Goal: Communication & Community: Answer question/provide support

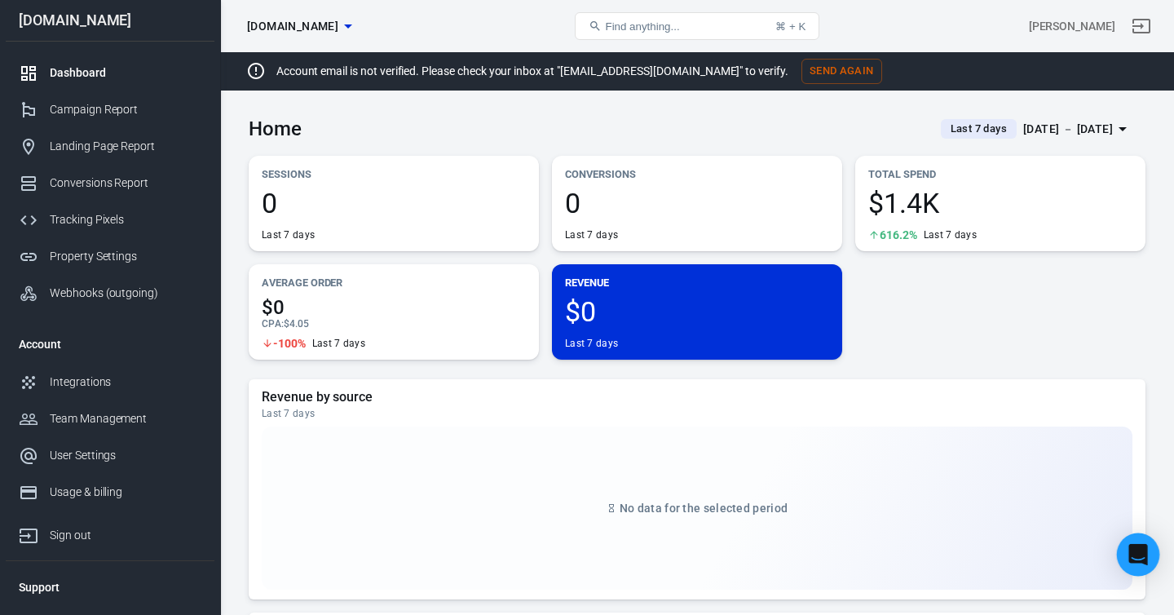
click at [1141, 557] on icon "Open Intercom Messenger" at bounding box center [1137, 554] width 19 height 21
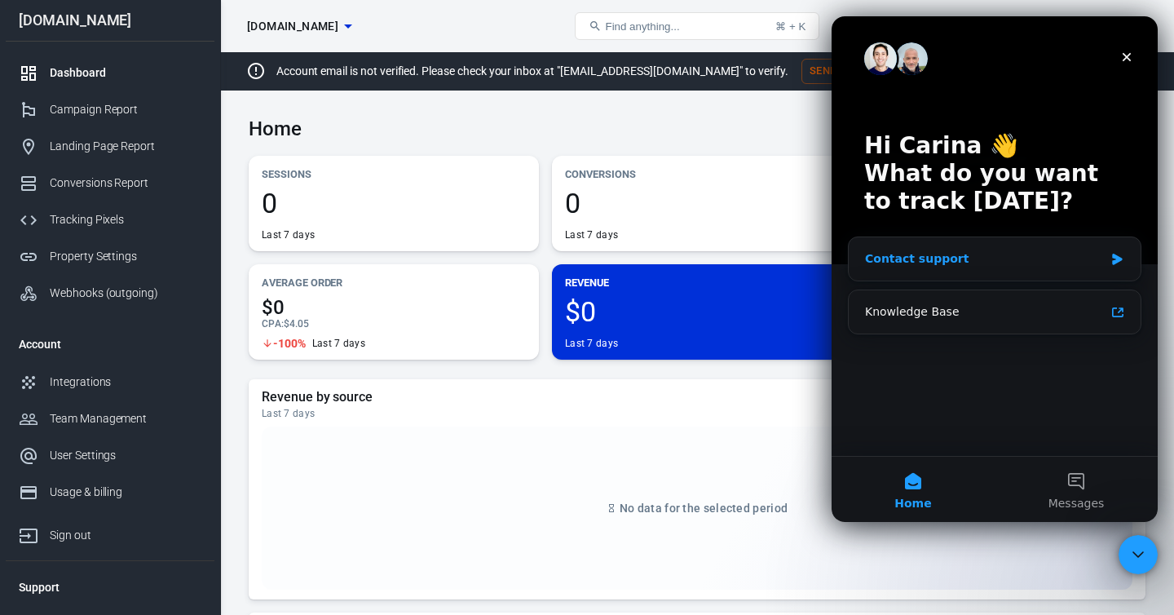
click at [965, 260] on div "Contact support" at bounding box center [984, 258] width 239 height 17
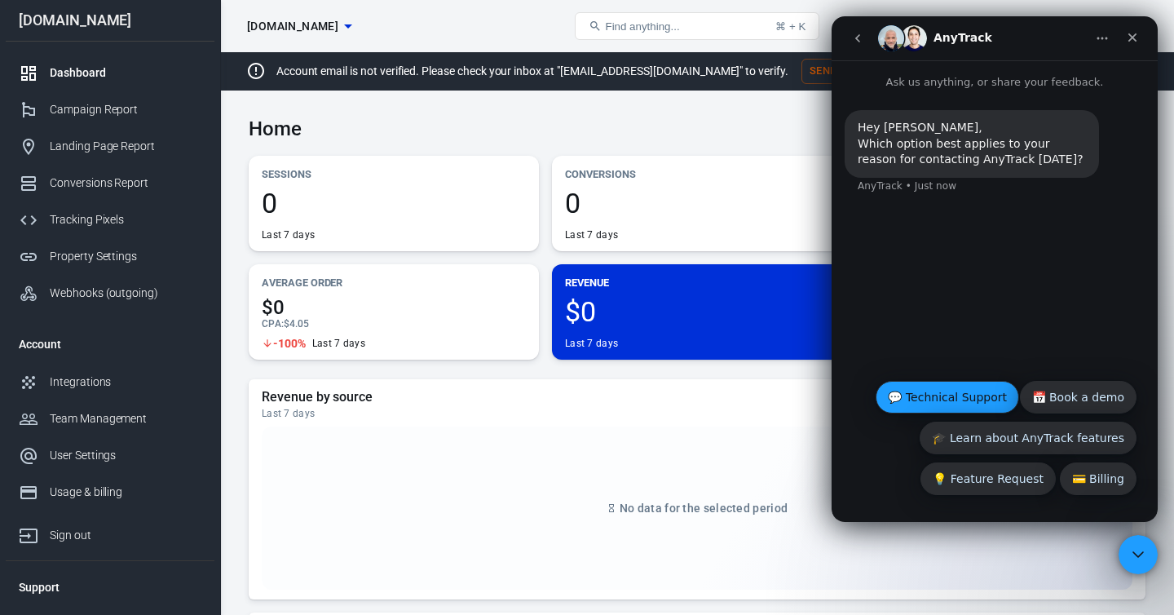
click at [960, 395] on button "💬 Technical Support" at bounding box center [947, 397] width 143 height 33
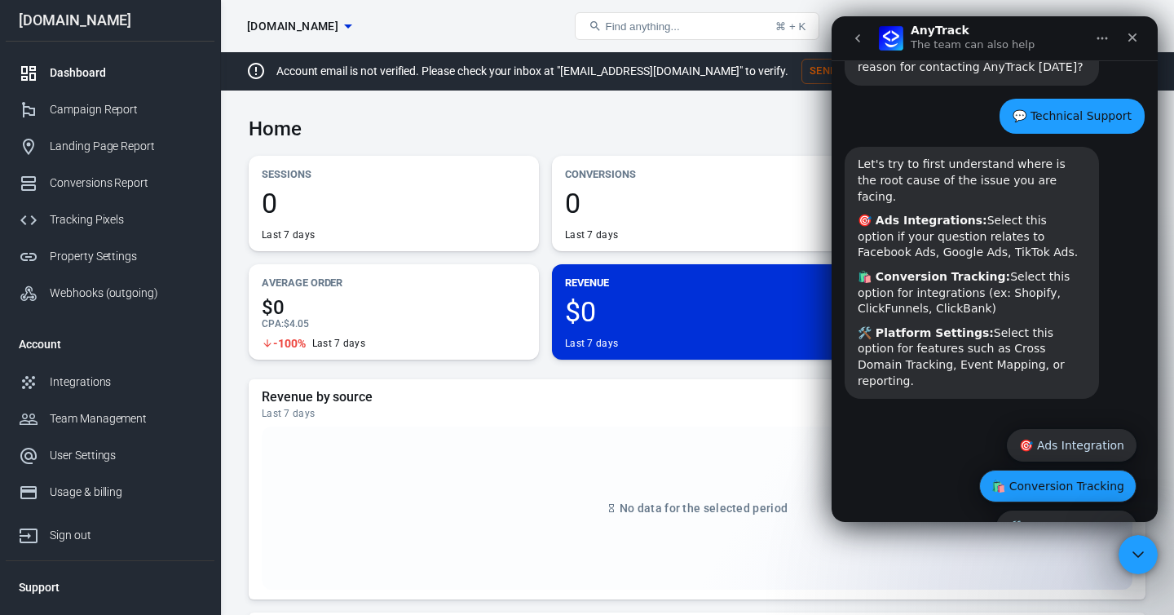
scroll to position [108, 0]
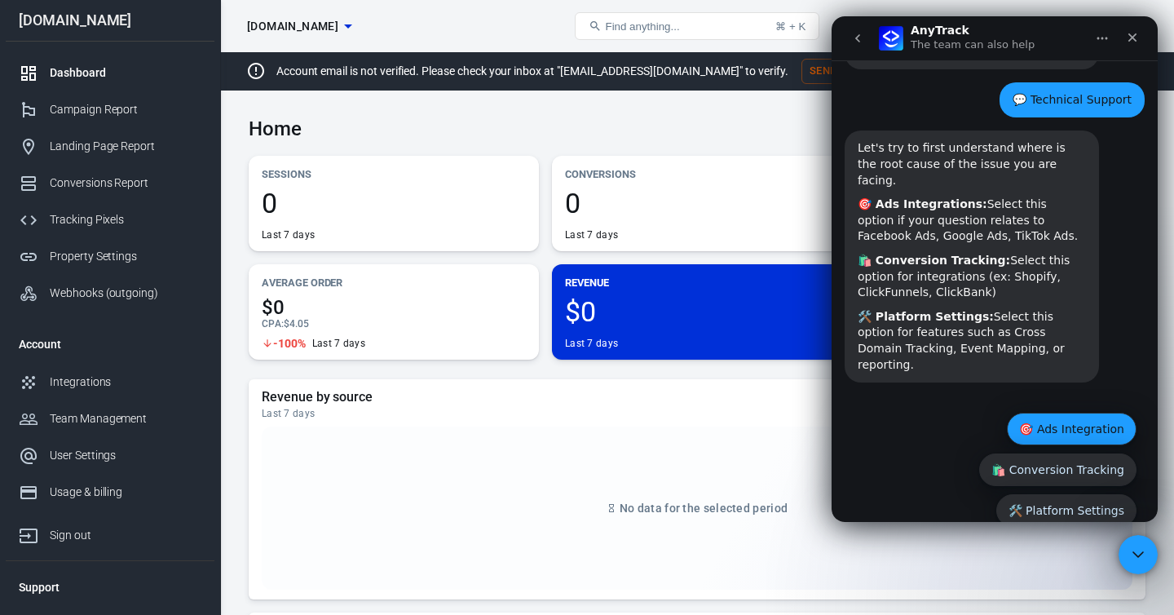
click at [1054, 413] on button "🎯 Ads Integration" at bounding box center [1072, 429] width 130 height 33
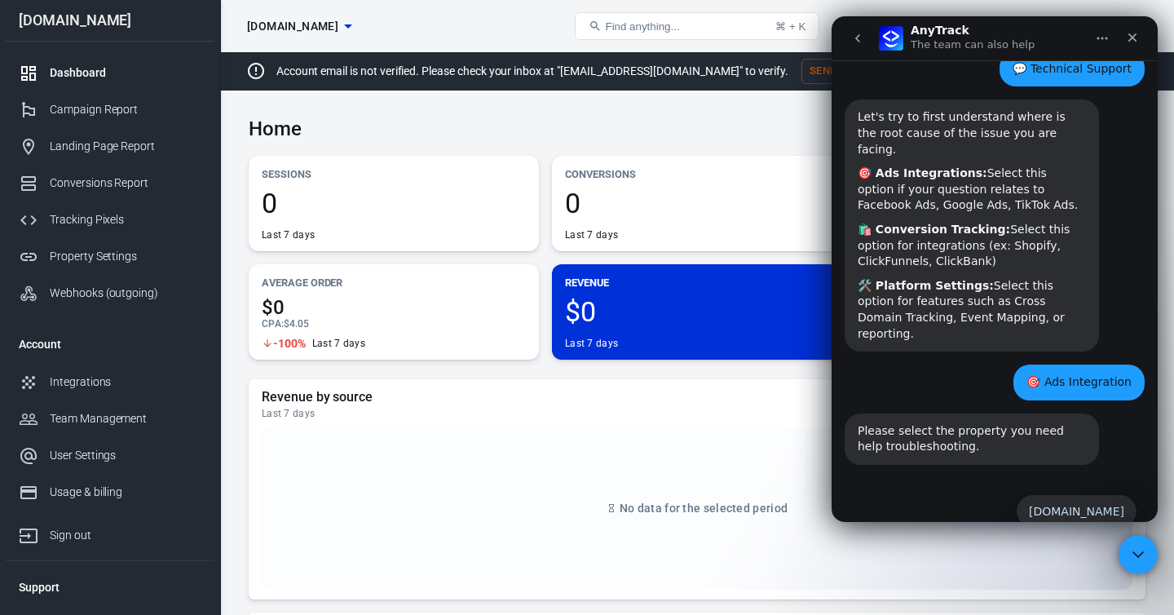
scroll to position [180, 0]
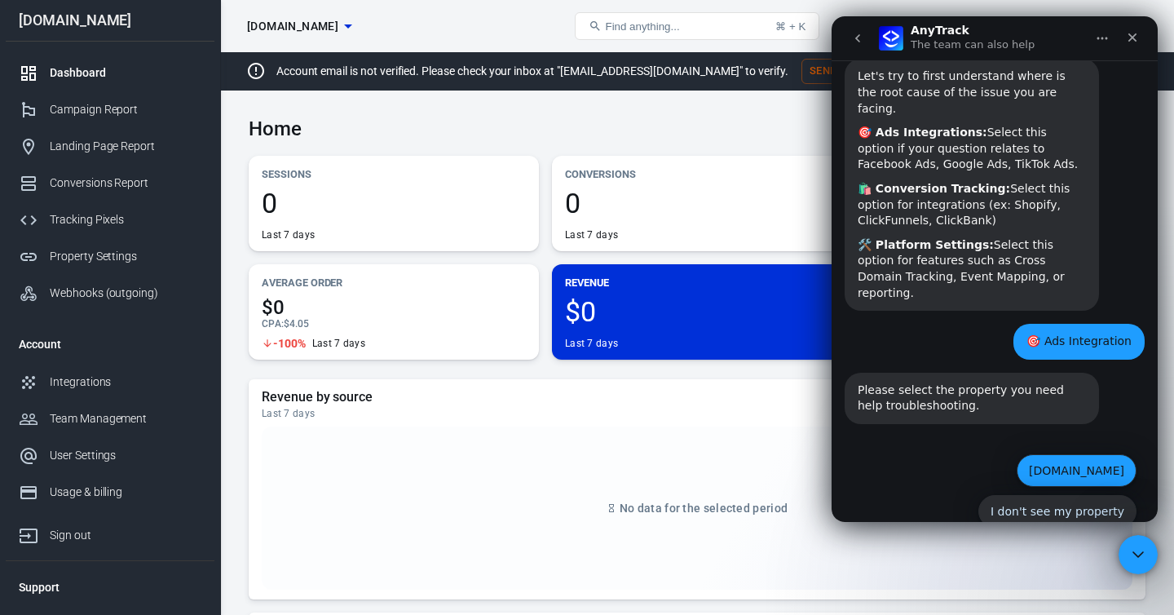
click at [1059, 454] on button "[DOMAIN_NAME]" at bounding box center [1077, 470] width 120 height 33
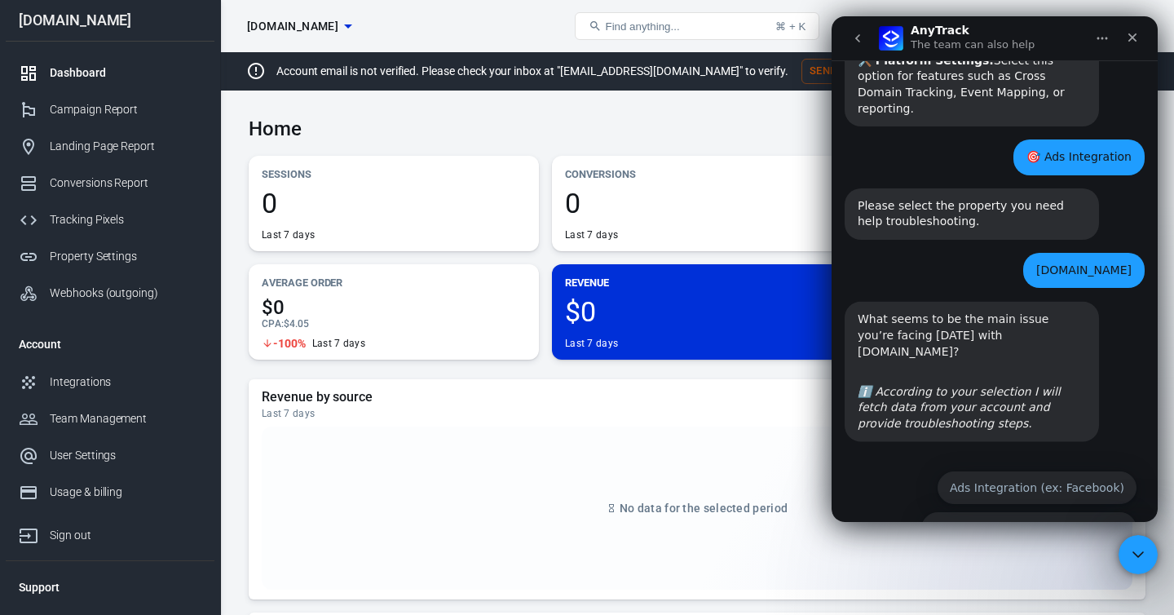
scroll to position [366, 0]
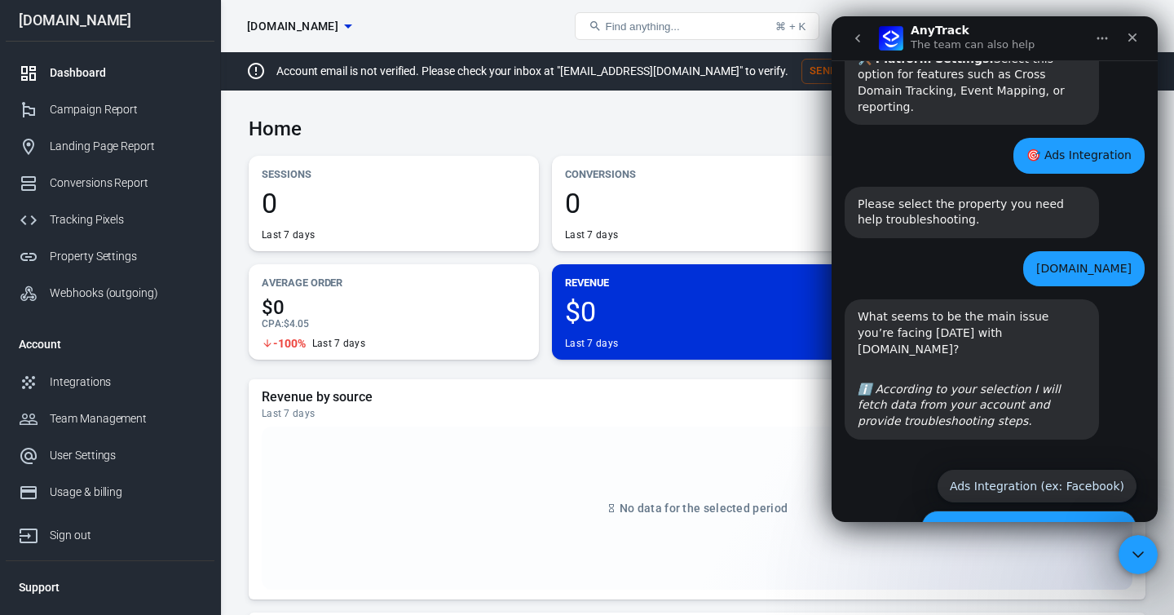
click at [1027, 510] on button "Conversion Tracking (ex: Shopify)" at bounding box center [1029, 526] width 216 height 33
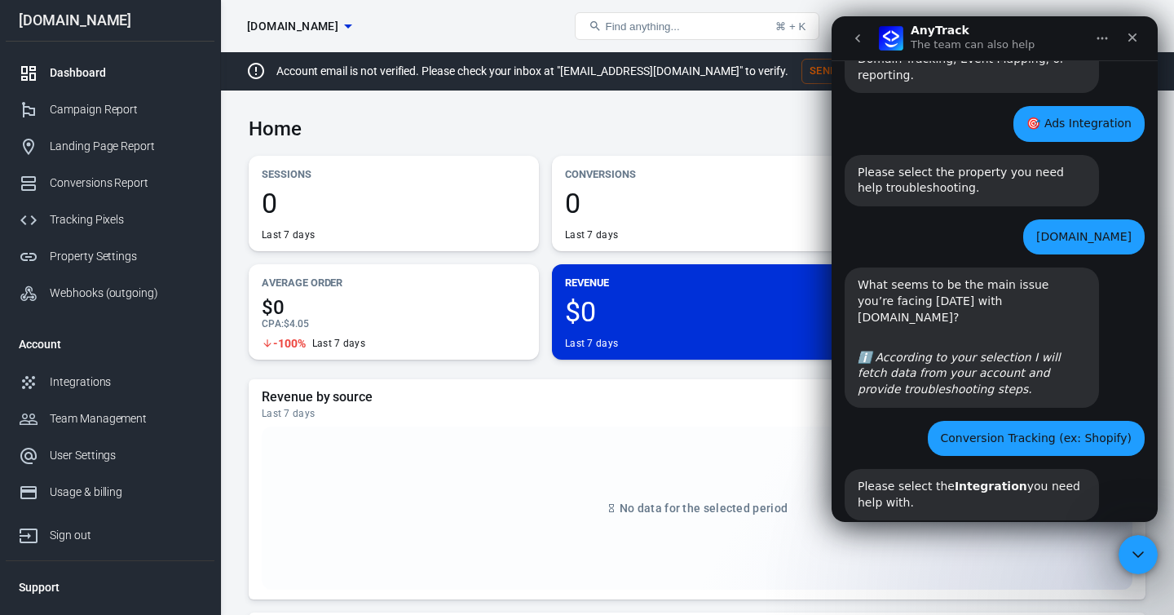
scroll to position [439, 0]
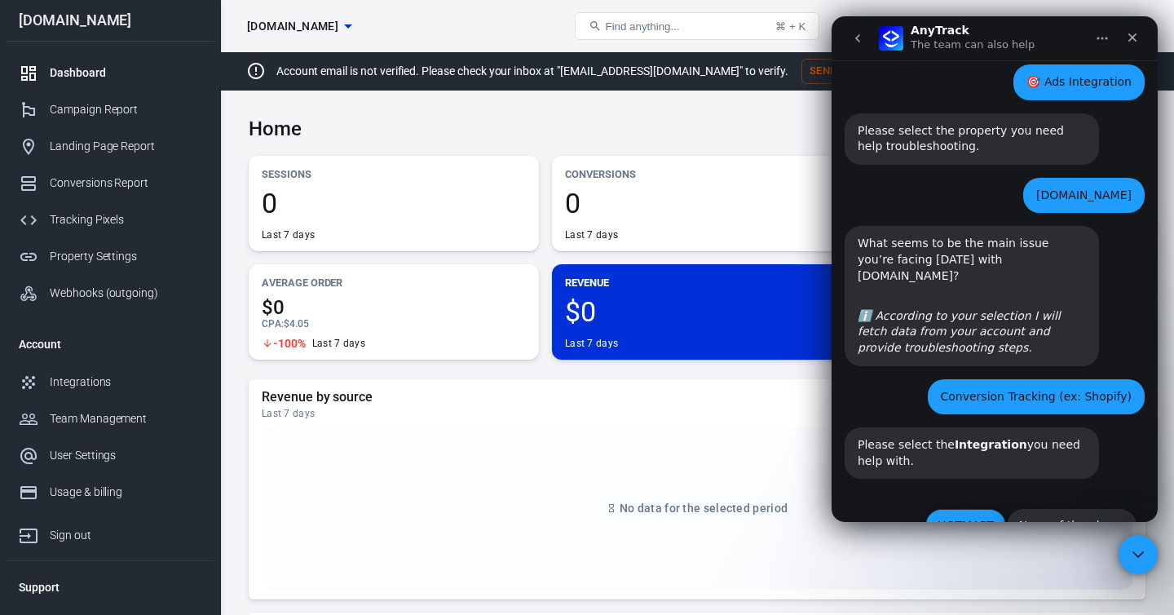
click at [955, 509] on button "HOTMART" at bounding box center [965, 525] width 81 height 33
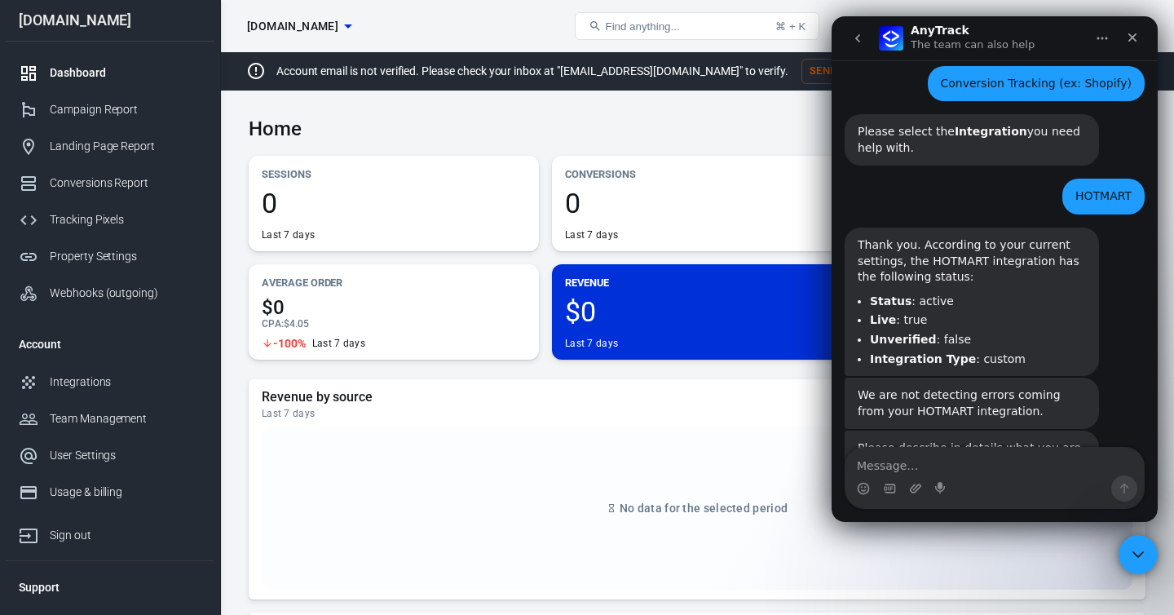
scroll to position [774, 0]
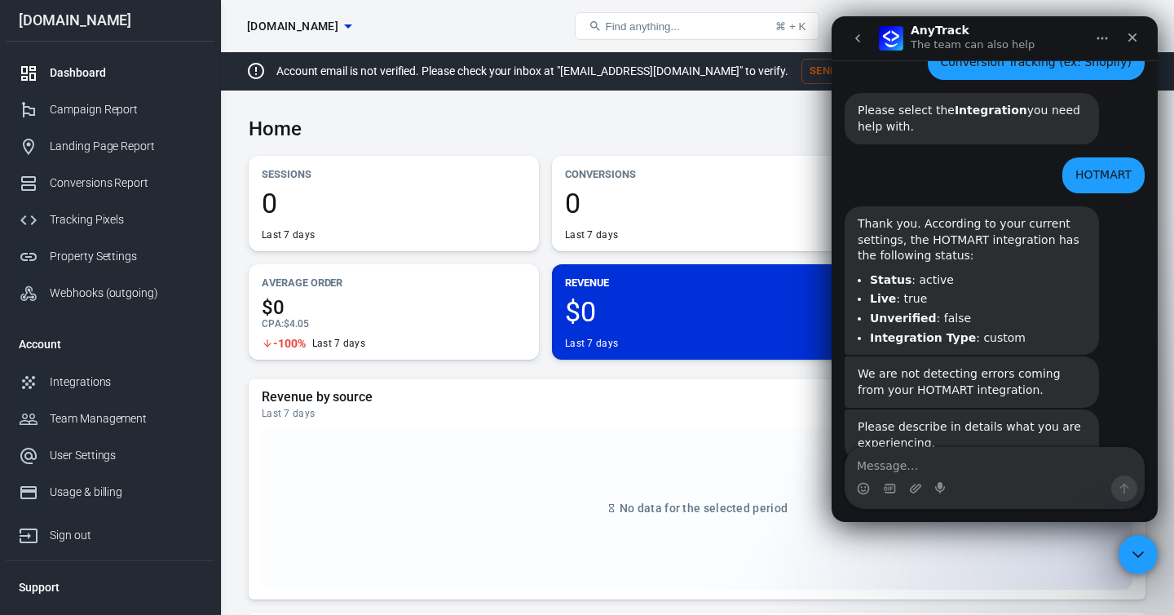
click at [924, 448] on textarea "Message…" at bounding box center [995, 462] width 298 height 28
type textarea "sck={{click_id}}"
click at [922, 463] on textarea "sck={{click_id}}" at bounding box center [995, 462] width 298 height 28
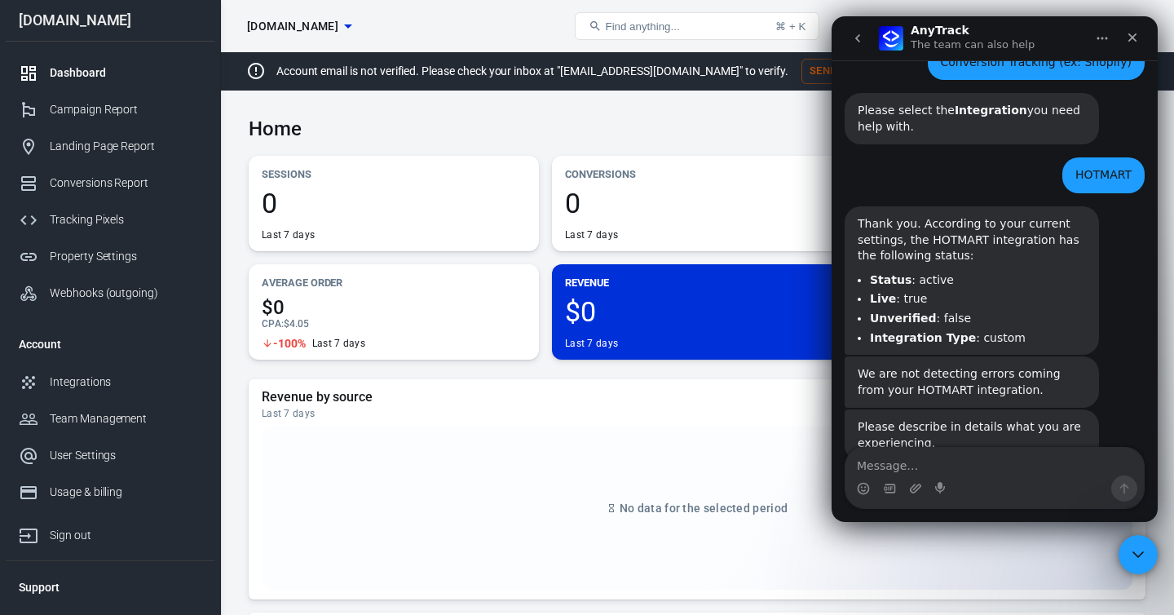
click at [902, 419] on div "Please describe in details what you are experiencing." at bounding box center [972, 435] width 228 height 32
click at [910, 457] on textarea "Message…" at bounding box center [995, 462] width 298 height 28
paste textarea "Hello AnyTrack team, I need your assistance to set up the integration between H…"
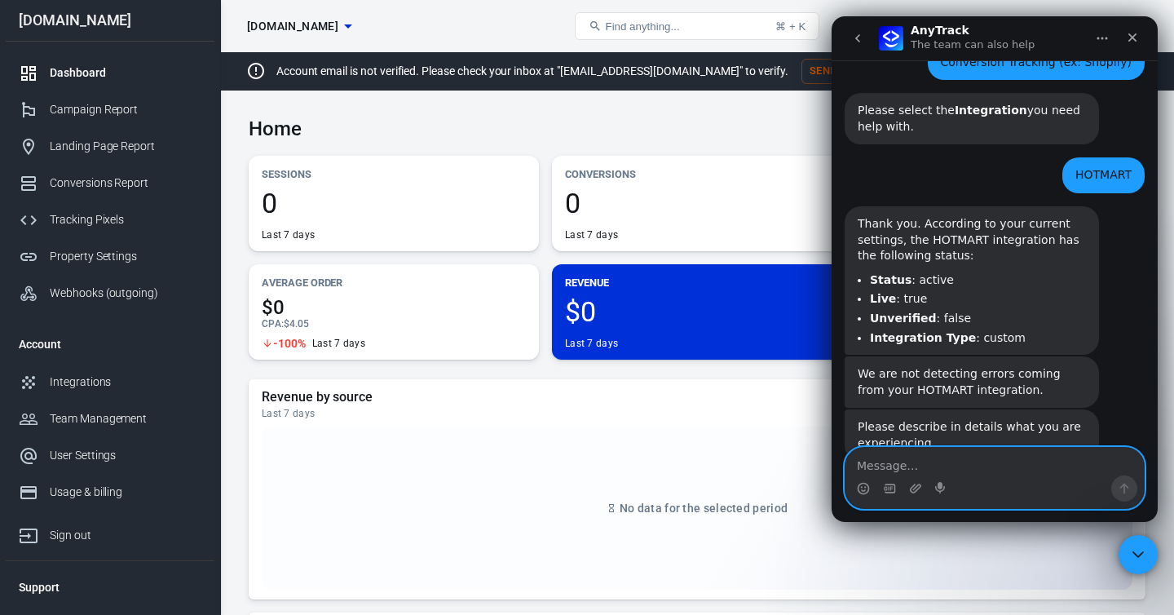
type textarea "Hello AnyTrack team, I need your assistance to set up the integration between H…"
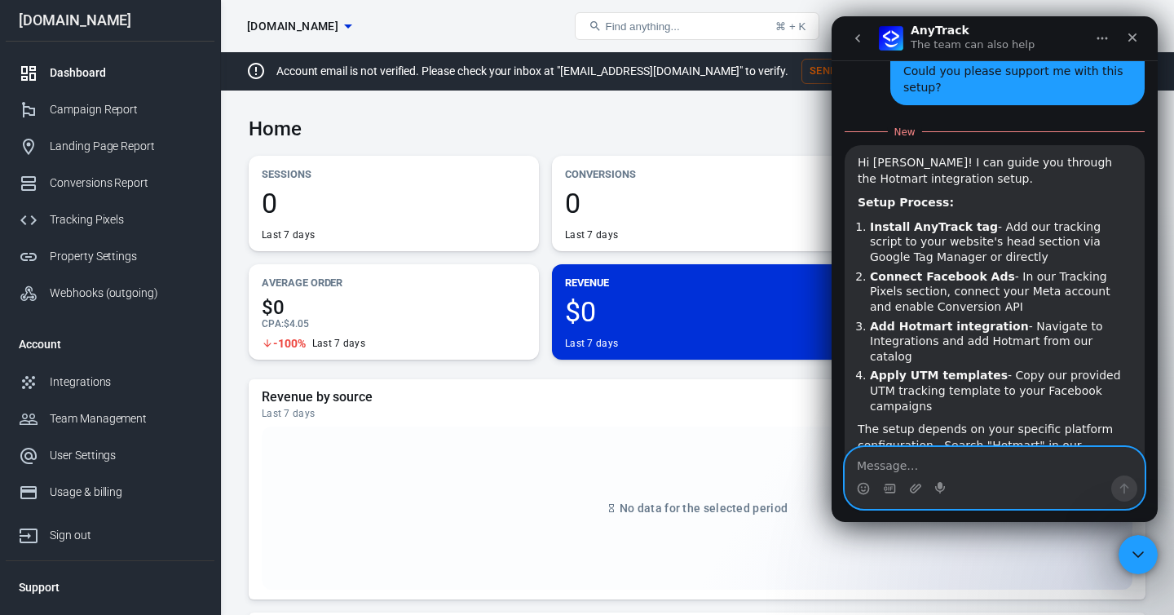
scroll to position [1480, 0]
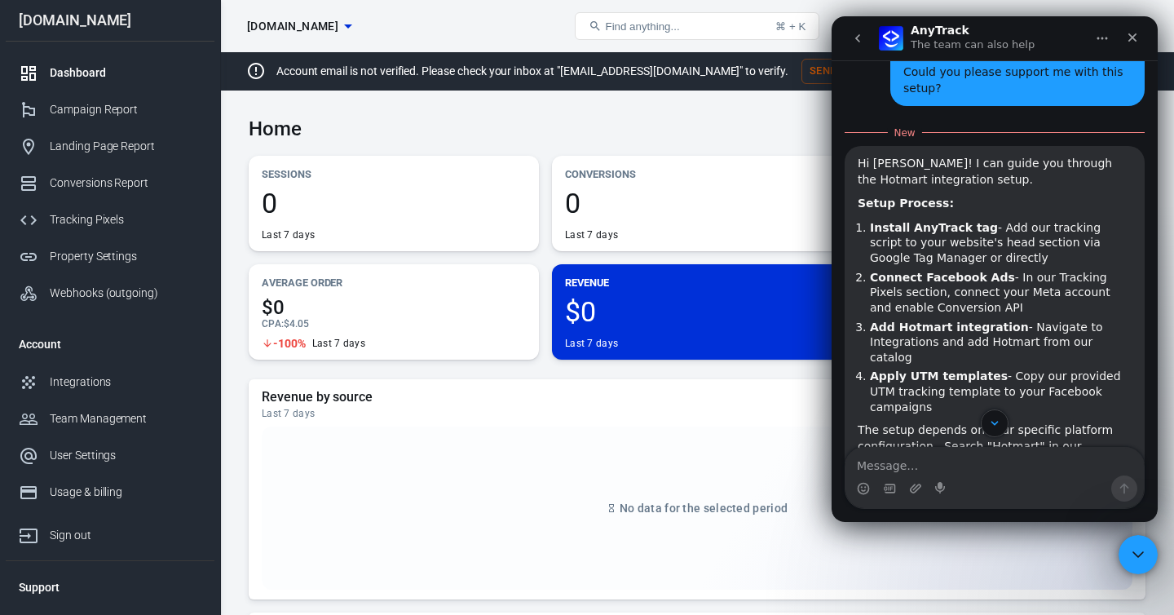
click at [929, 271] on b "Connect Facebook Ads" at bounding box center [942, 277] width 145 height 13
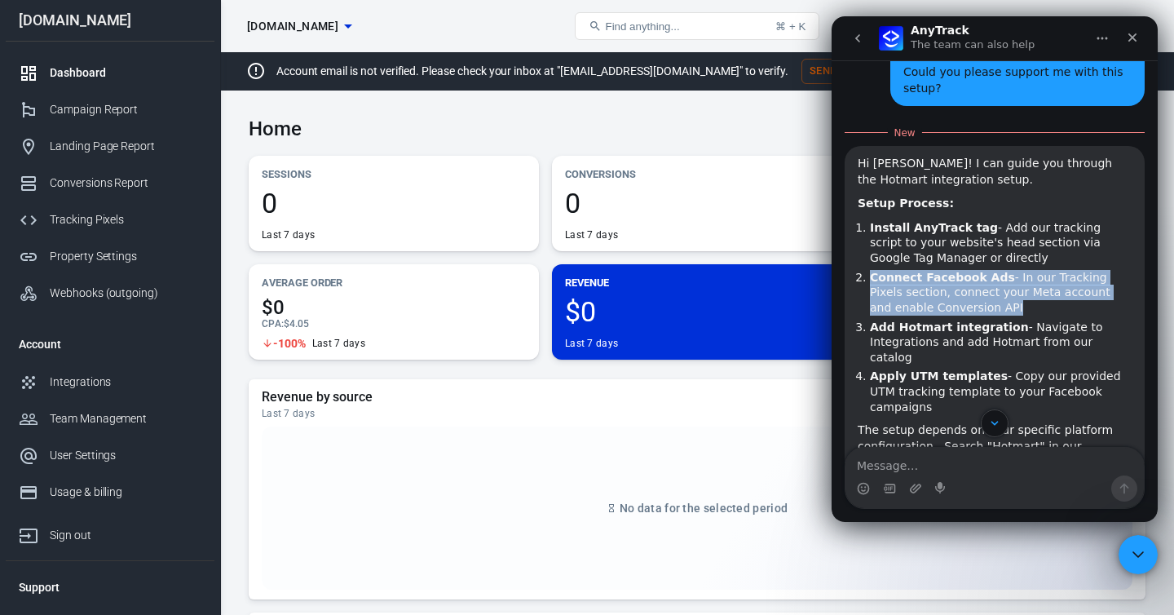
click at [929, 271] on b "Connect Facebook Ads" at bounding box center [942, 277] width 145 height 13
click at [935, 320] on li "Add Hotmart integration - Navigate to Integrations and add Hotmart from our cat…" at bounding box center [1001, 343] width 262 height 46
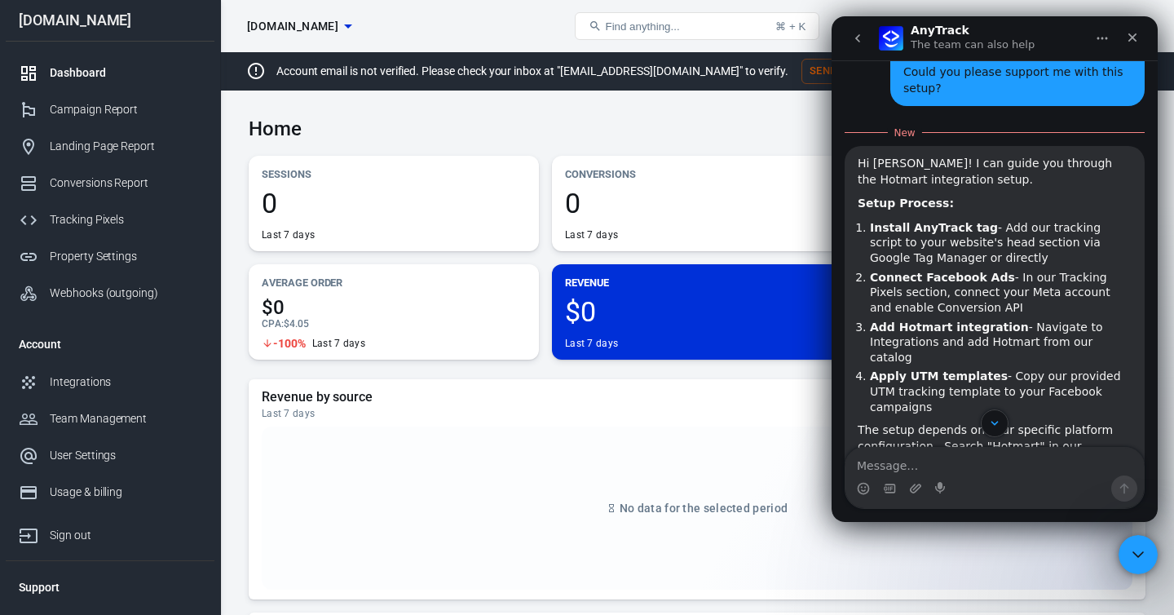
click at [935, 320] on li "Add Hotmart integration - Navigate to Integrations and add Hotmart from our cat…" at bounding box center [1001, 343] width 262 height 46
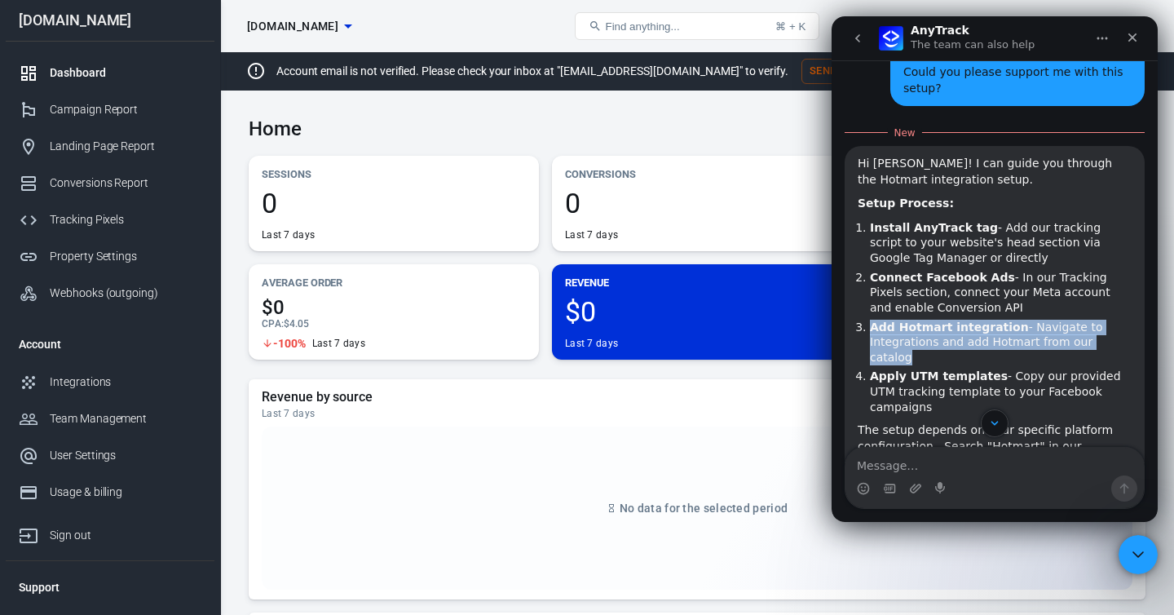
click at [948, 369] on b "Apply UTM templates" at bounding box center [939, 375] width 138 height 13
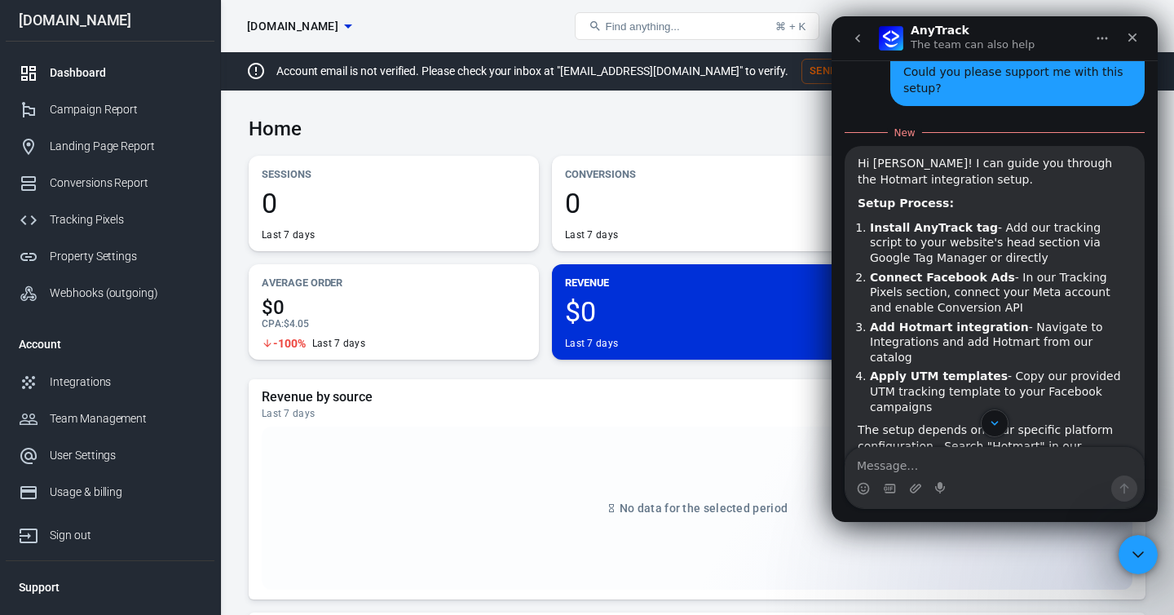
click at [948, 369] on b "Apply UTM templates" at bounding box center [939, 375] width 138 height 13
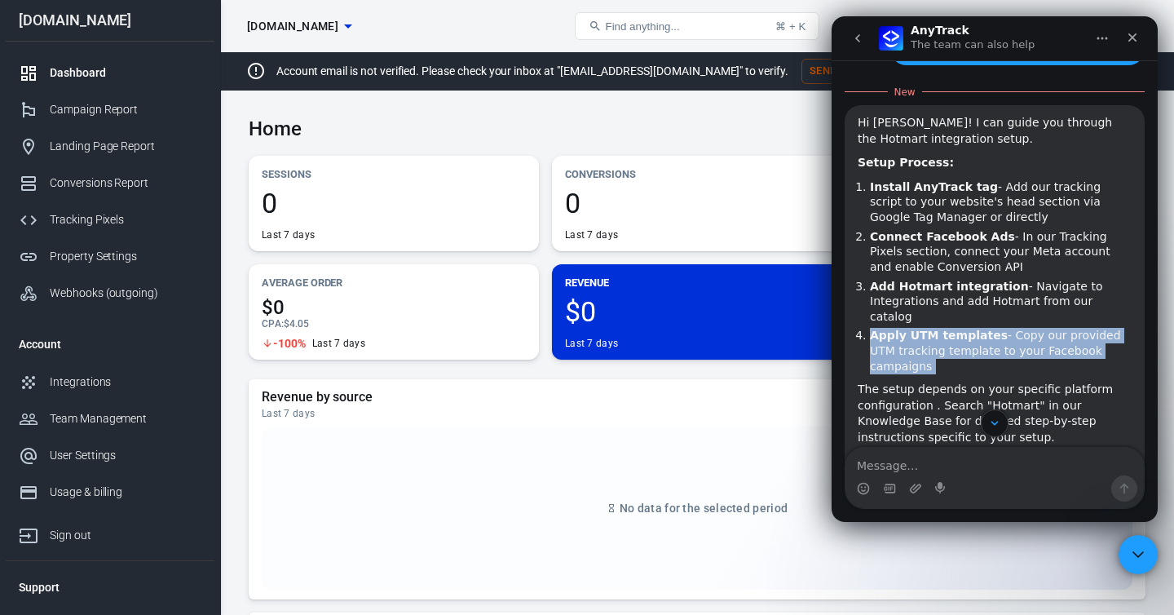
scroll to position [1521, 0]
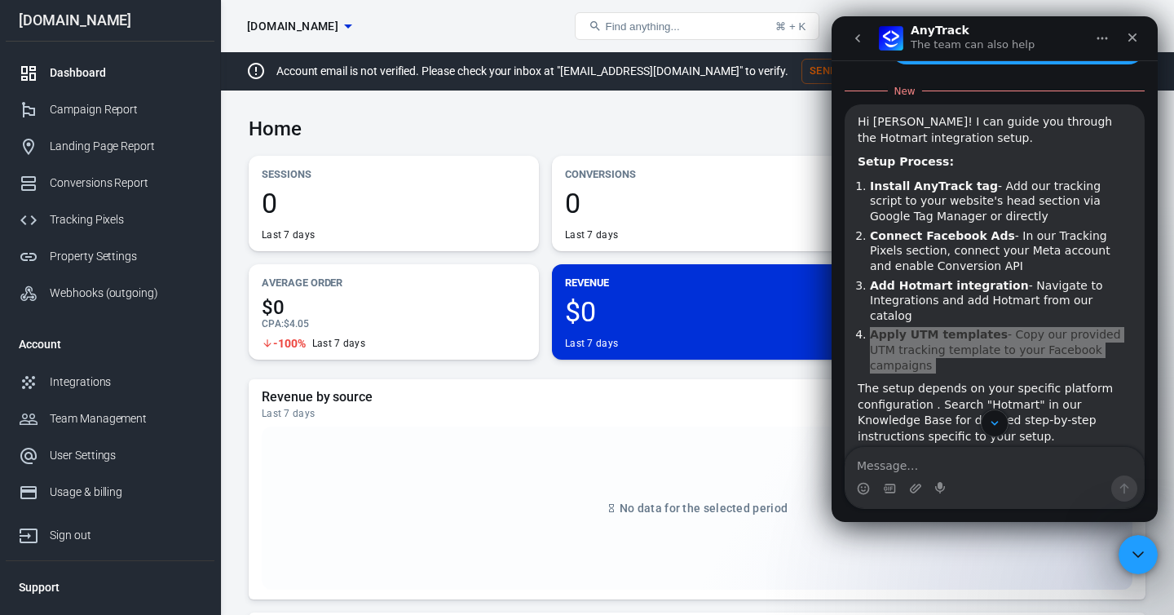
click at [702, 121] on div "Home Last 7 days [DATE] － [DATE]" at bounding box center [697, 123] width 897 height 40
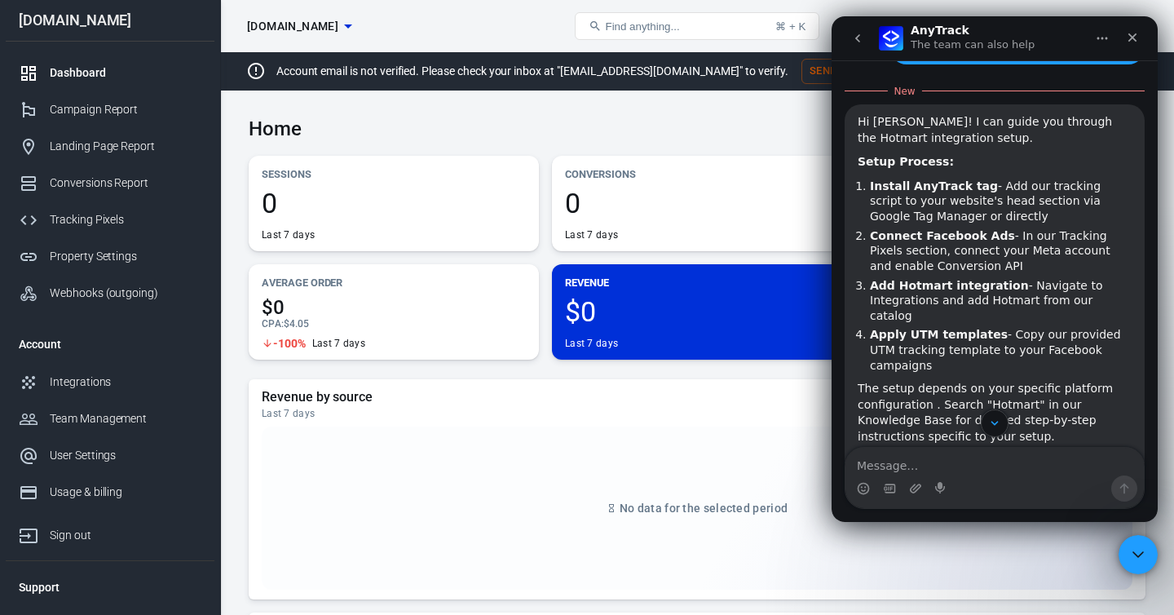
click at [926, 381] on div "The setup depends on your specific platform configuration . Search "Hotmart" in…" at bounding box center [995, 413] width 274 height 64
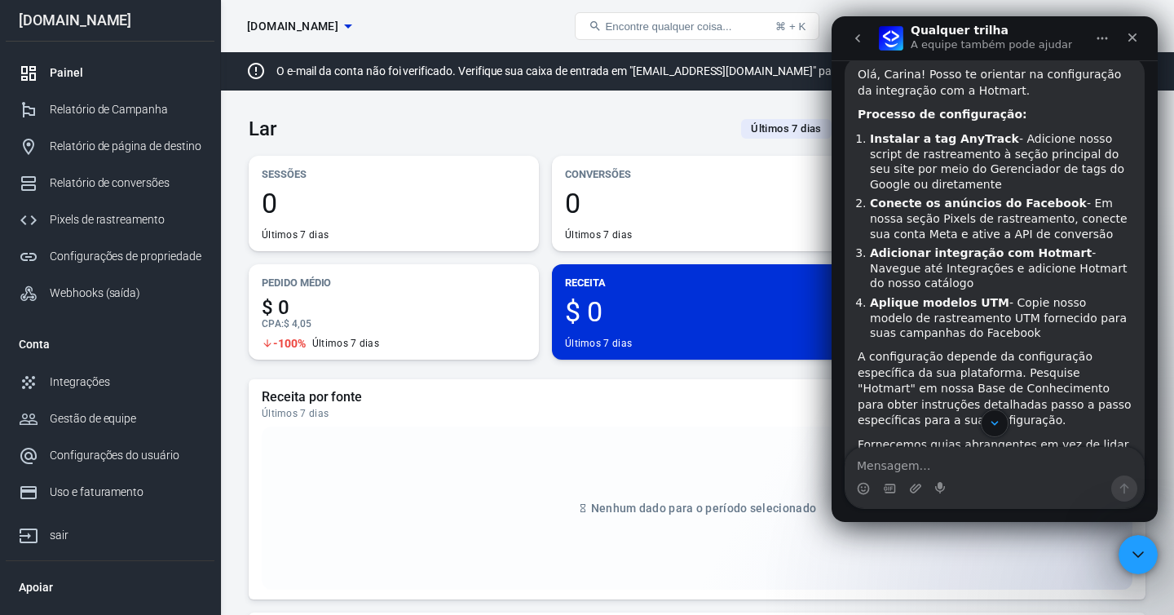
scroll to position [1725, 0]
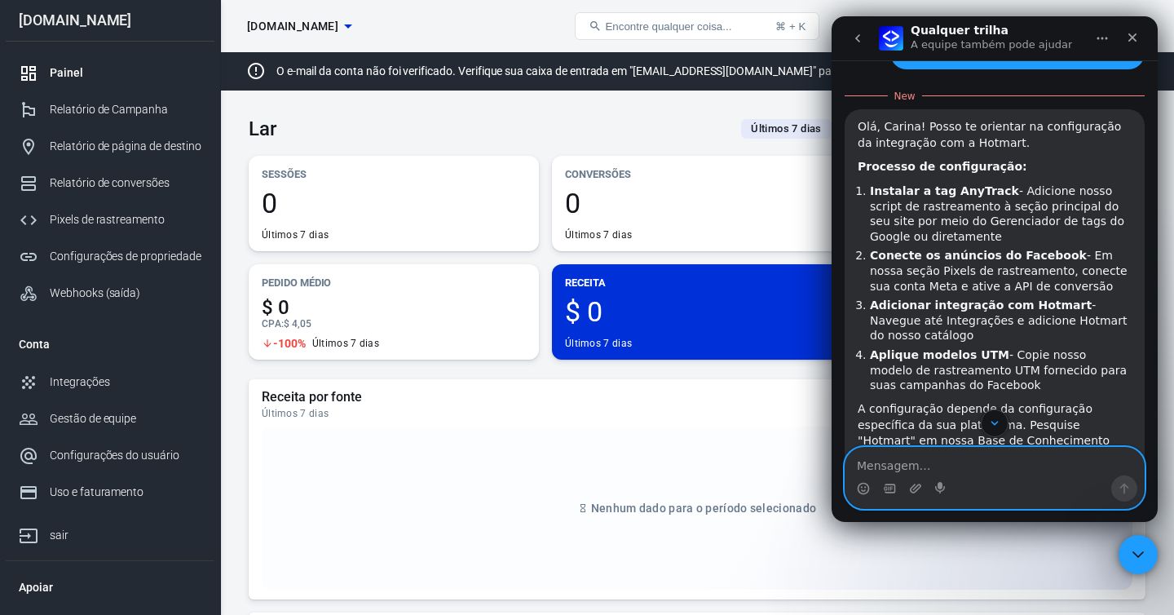
click at [887, 466] on textarea "Mensagem…" at bounding box center [995, 462] width 298 height 28
paste textarea "I’m having difficulties with steps 3 and 4, could you please help me?"
type textarea "I’m having difficulties with steps 3 and 4, could you please help me?"
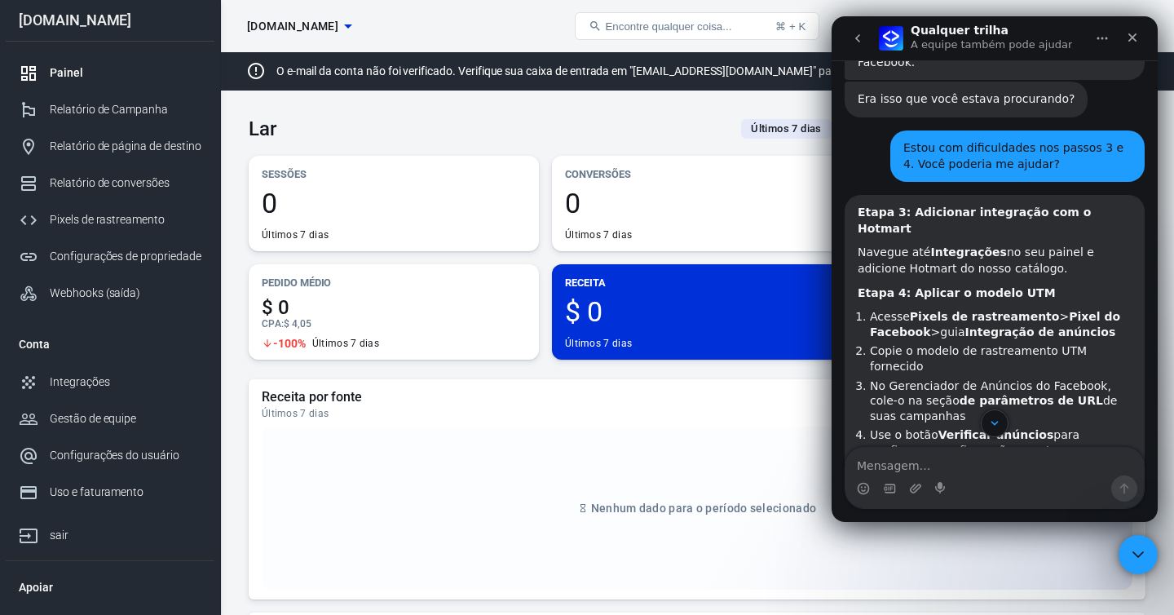
scroll to position [2219, 0]
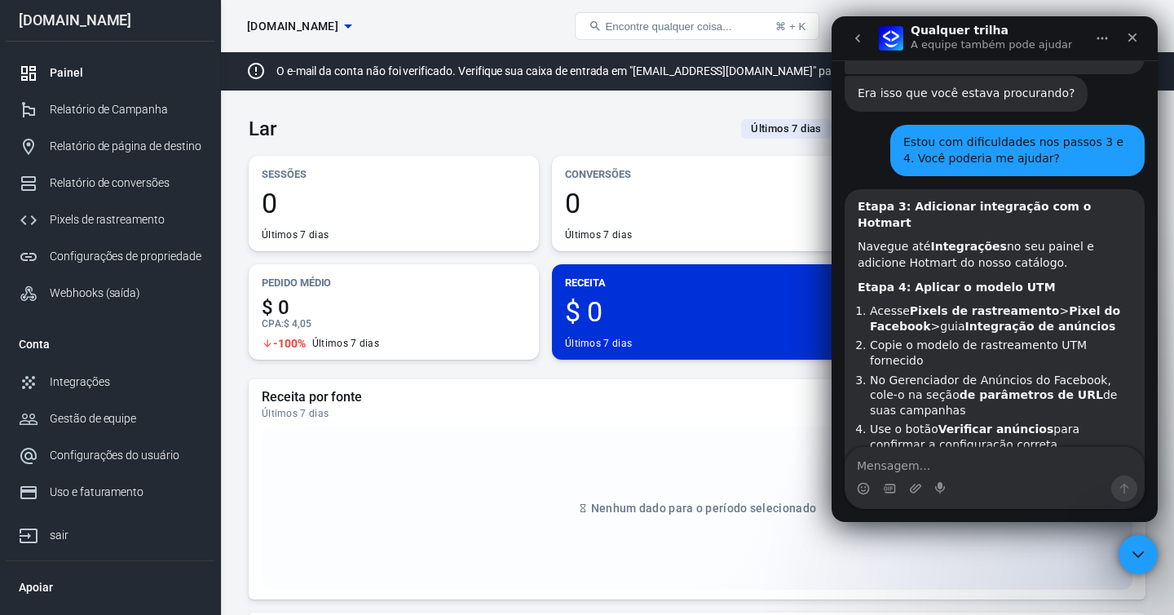
click at [982, 373] on font "No Gerenciador de Anúncios do Facebook, cole-o na seção" at bounding box center [990, 387] width 241 height 29
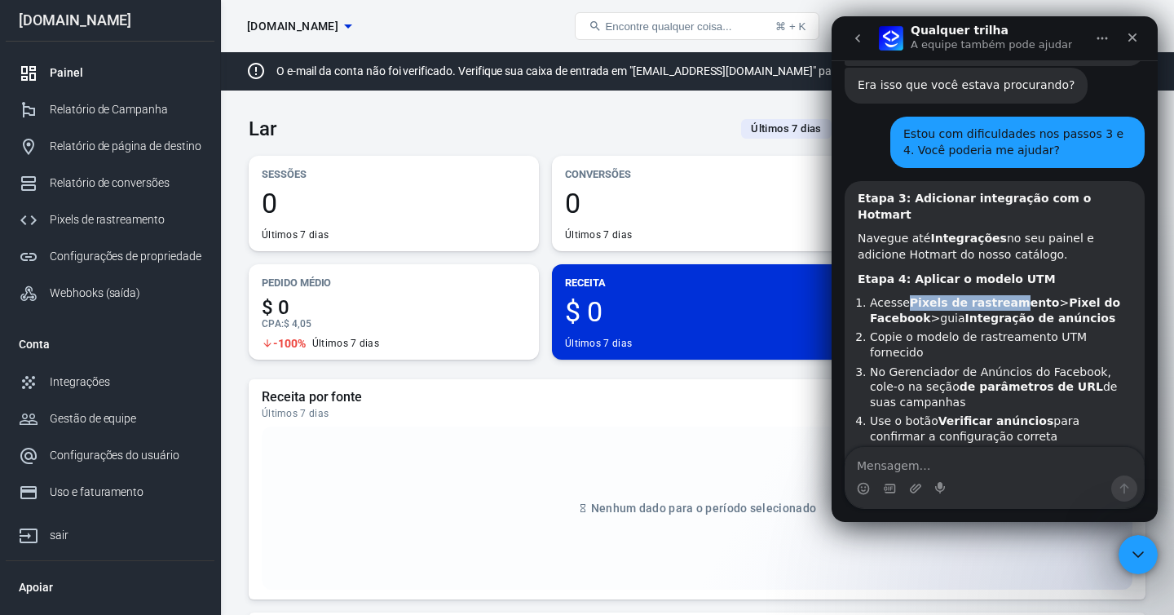
drag, startPoint x: 913, startPoint y: 174, endPoint x: 1004, endPoint y: 174, distance: 91.3
click at [1005, 296] on font "Pixels de rastreamento" at bounding box center [985, 302] width 150 height 13
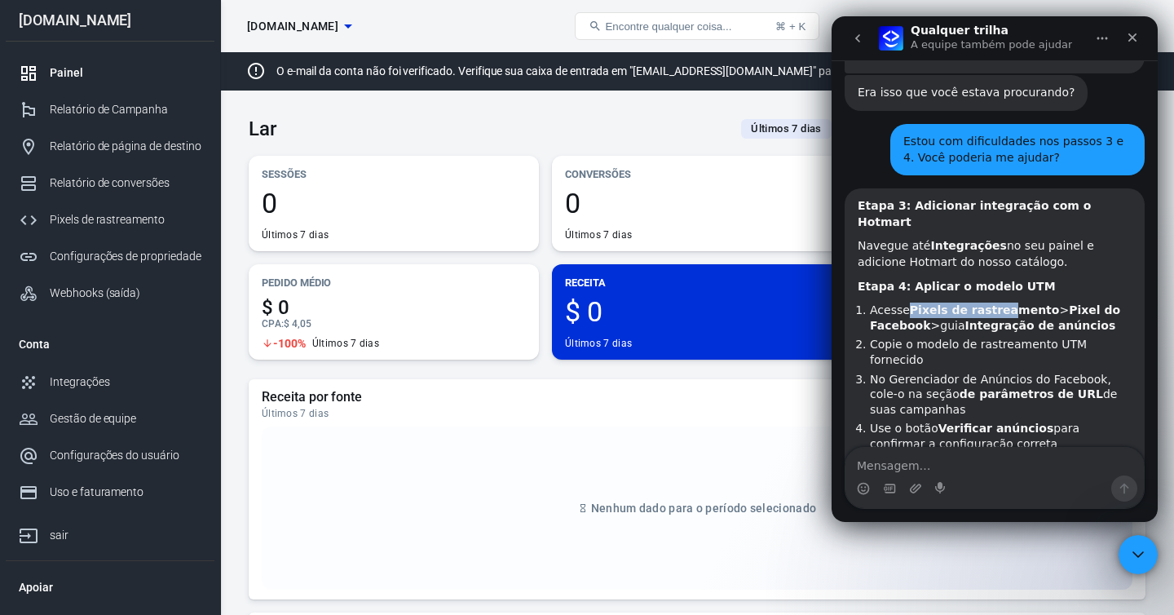
click at [1004, 303] on font "Pixels de rastreamento" at bounding box center [985, 309] width 150 height 13
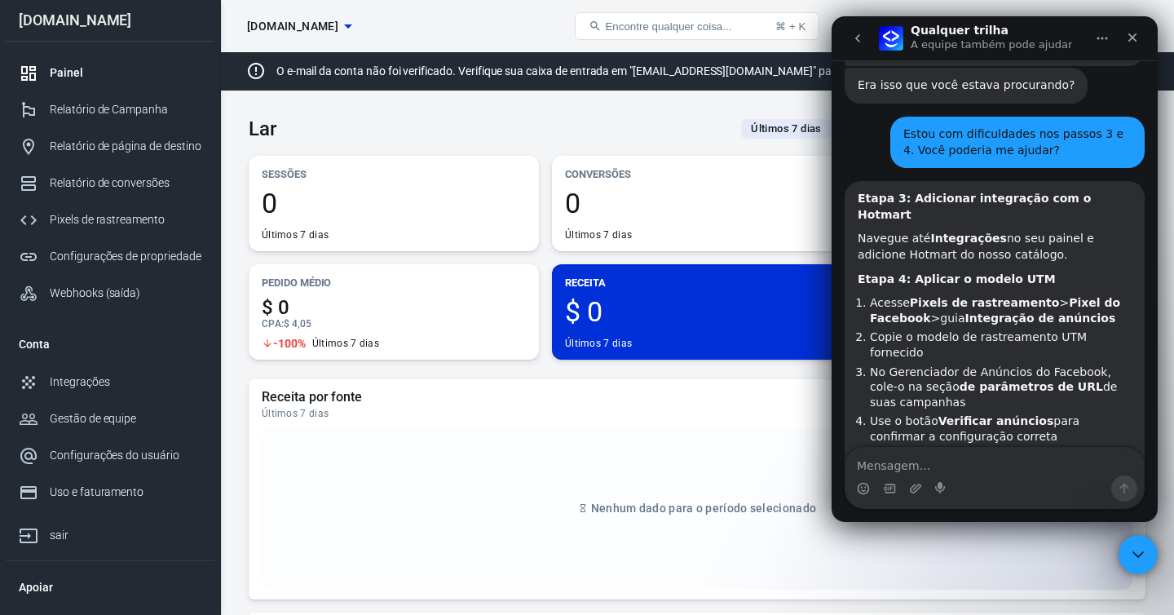
scroll to position [2235, 0]
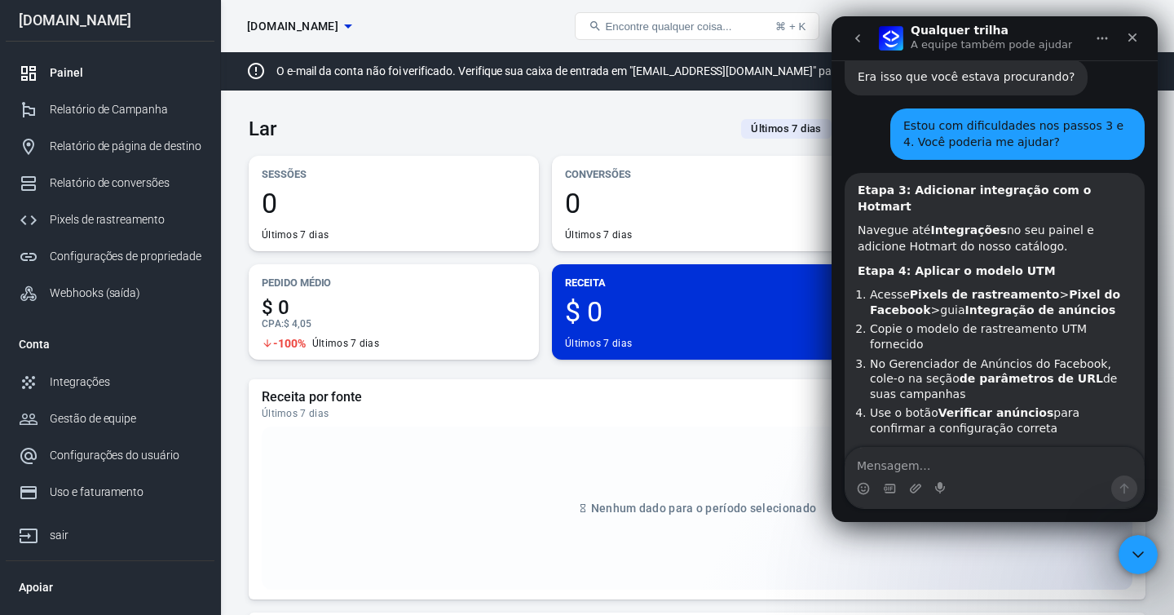
click at [901, 357] on font "No Gerenciador de Anúncios do Facebook, cole-o na seção" at bounding box center [990, 371] width 241 height 29
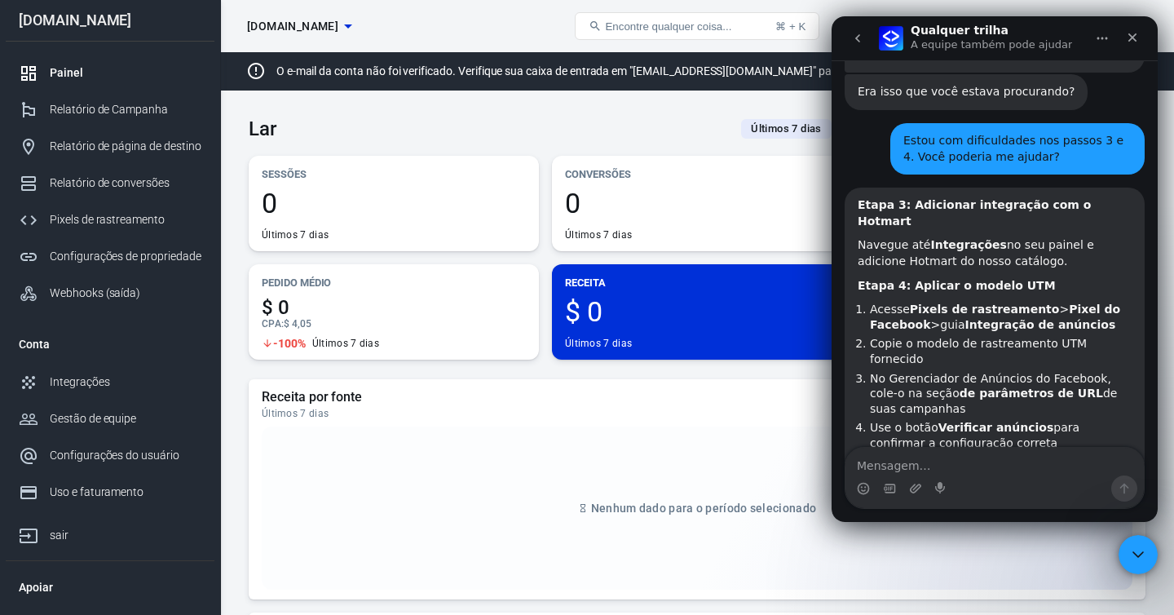
click at [901, 372] on font "No Gerenciador de Anúncios do Facebook, cole-o na seção" at bounding box center [990, 386] width 241 height 29
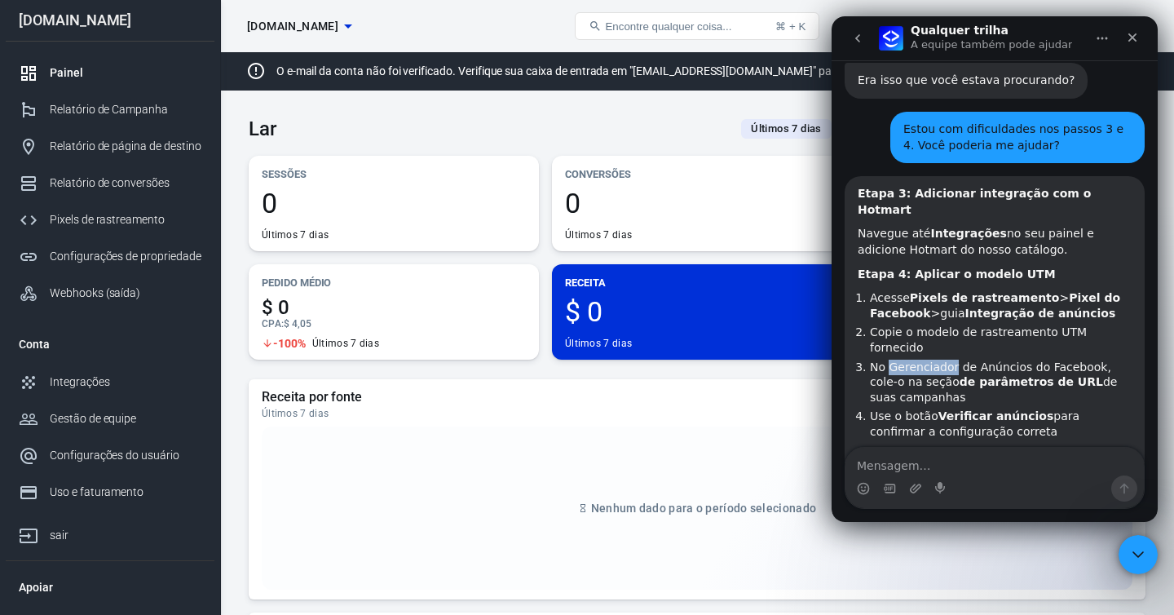
click at [901, 360] on font "No Gerenciador de Anúncios do Facebook, cole-o na seção" at bounding box center [990, 374] width 241 height 29
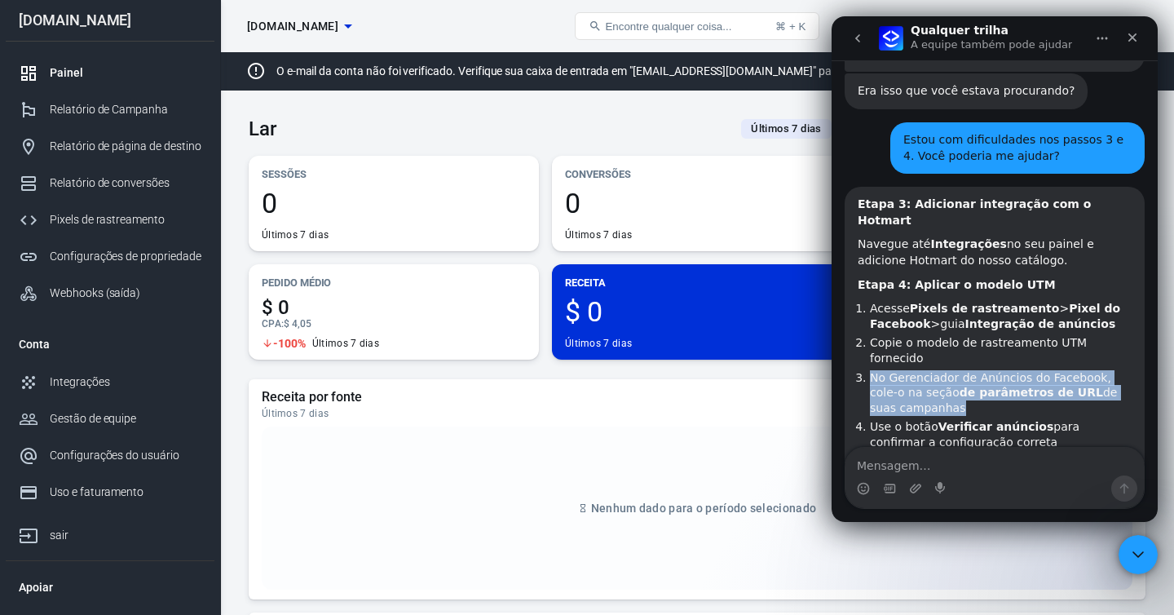
scroll to position [2219, 0]
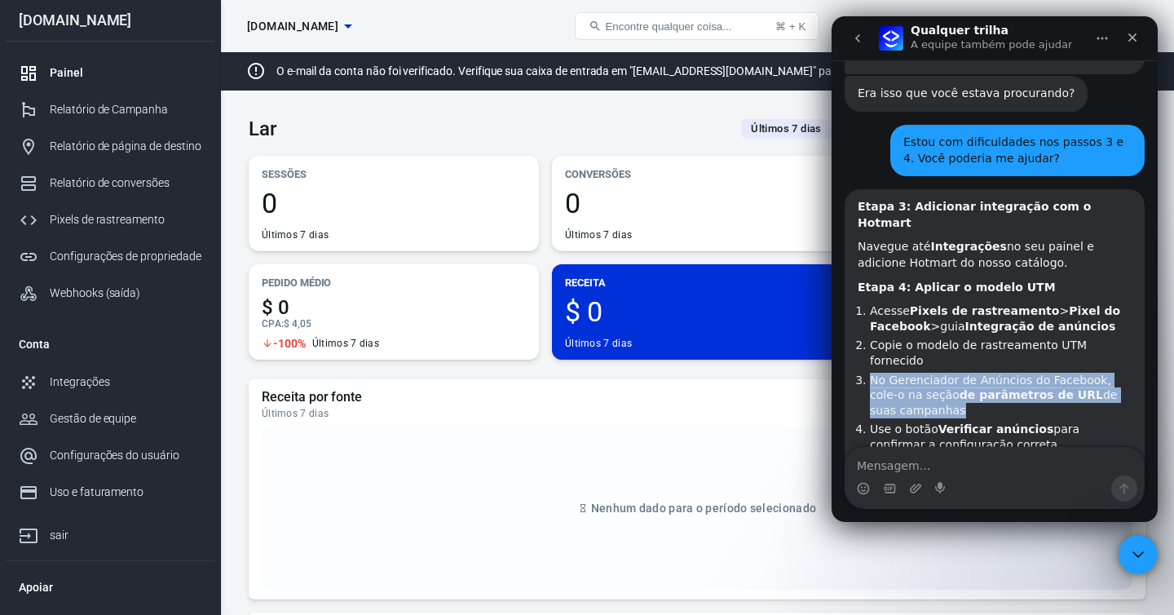
click at [943, 373] on li "No Gerenciador de Anúncios do Facebook, [PERSON_NAME]-o na seção de parâmetros …" at bounding box center [1001, 396] width 262 height 46
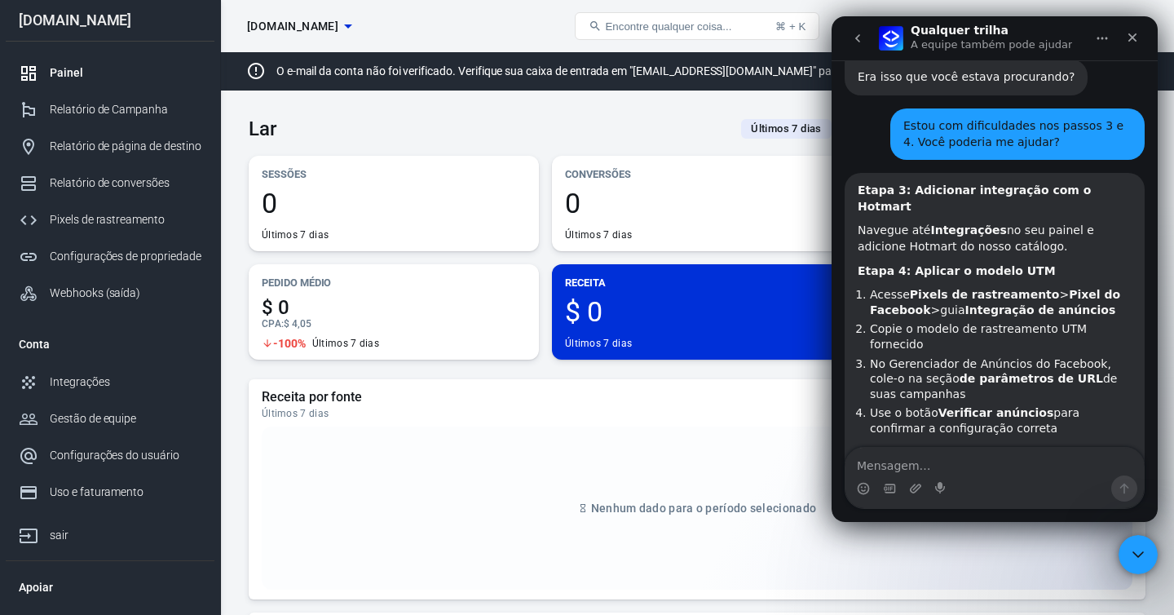
scroll to position [2235, 0]
click at [916, 470] on textarea "Mensagem…" at bounding box center [995, 462] width 298 height 28
paste textarea "Would it be possible to speak with a human?"
type textarea "Would it be possible to speak with a human?"
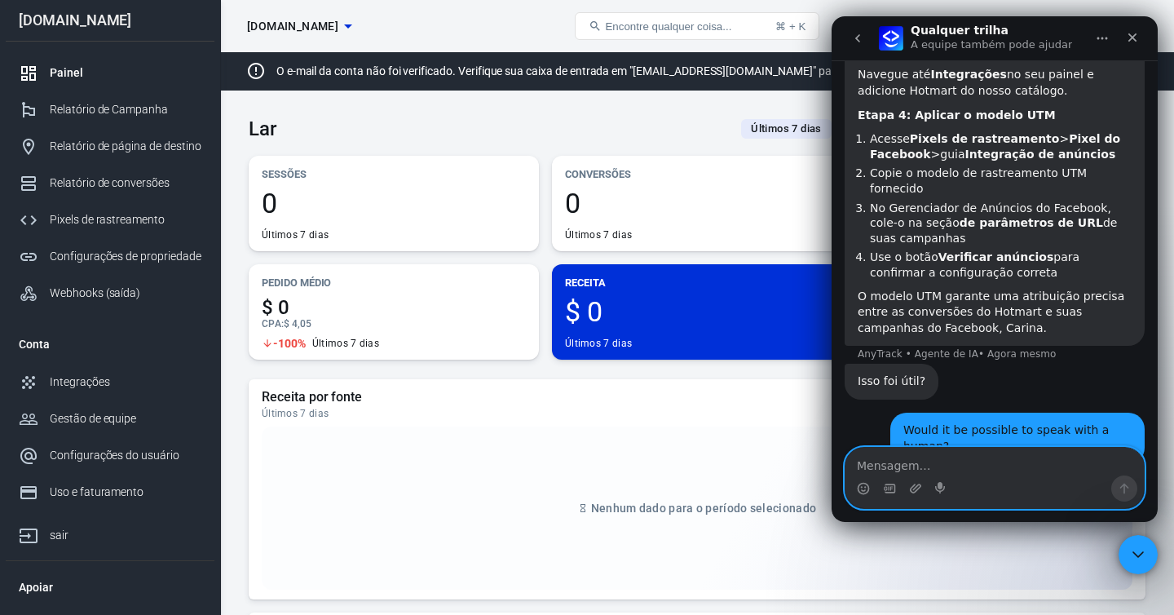
scroll to position [2412, 0]
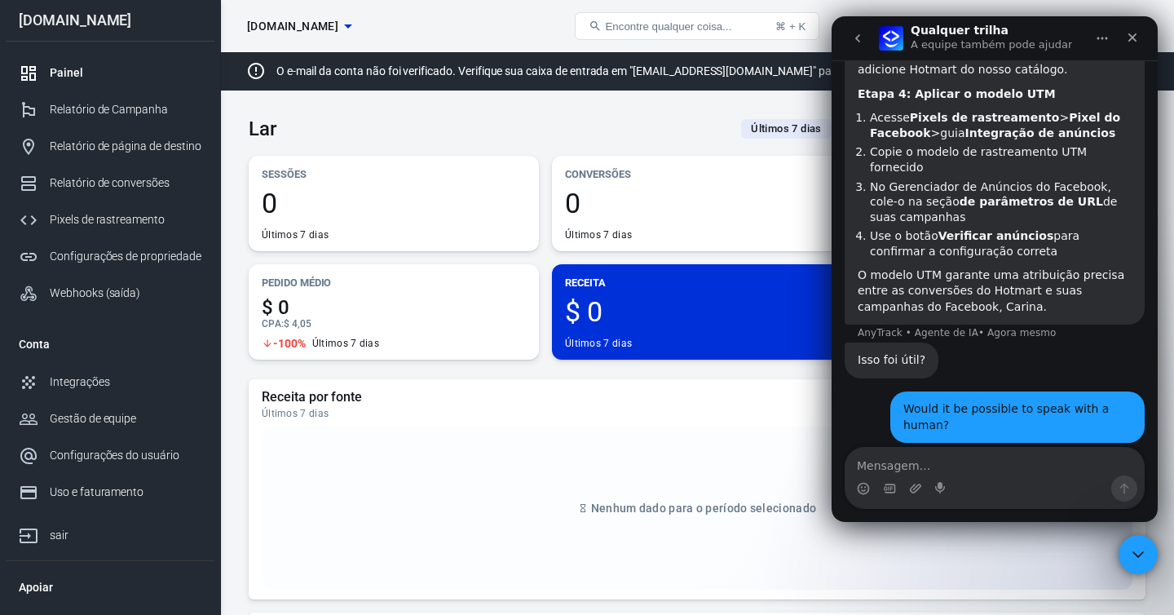
click at [922, 466] on div "Certainly, Carina. I will connect you with someone from our support team—please…" at bounding box center [972, 506] width 228 height 80
copy div "Certainly, Carina. I will connect you with someone from our support team—please…"
click at [928, 454] on textarea "Mensagem…" at bounding box center [995, 462] width 298 height 28
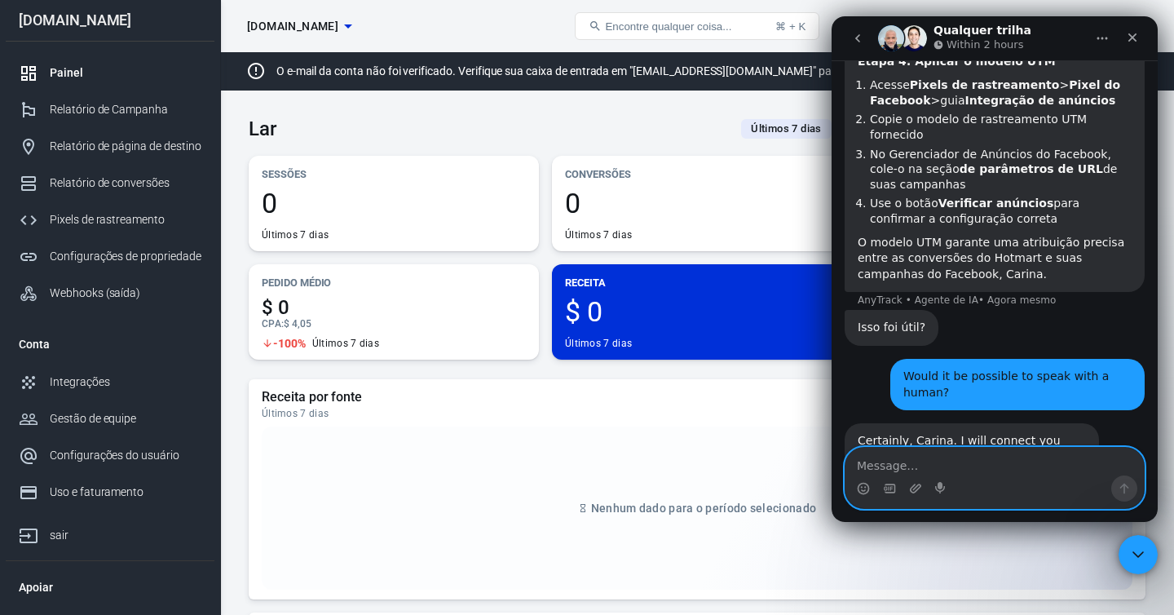
scroll to position [2457, 0]
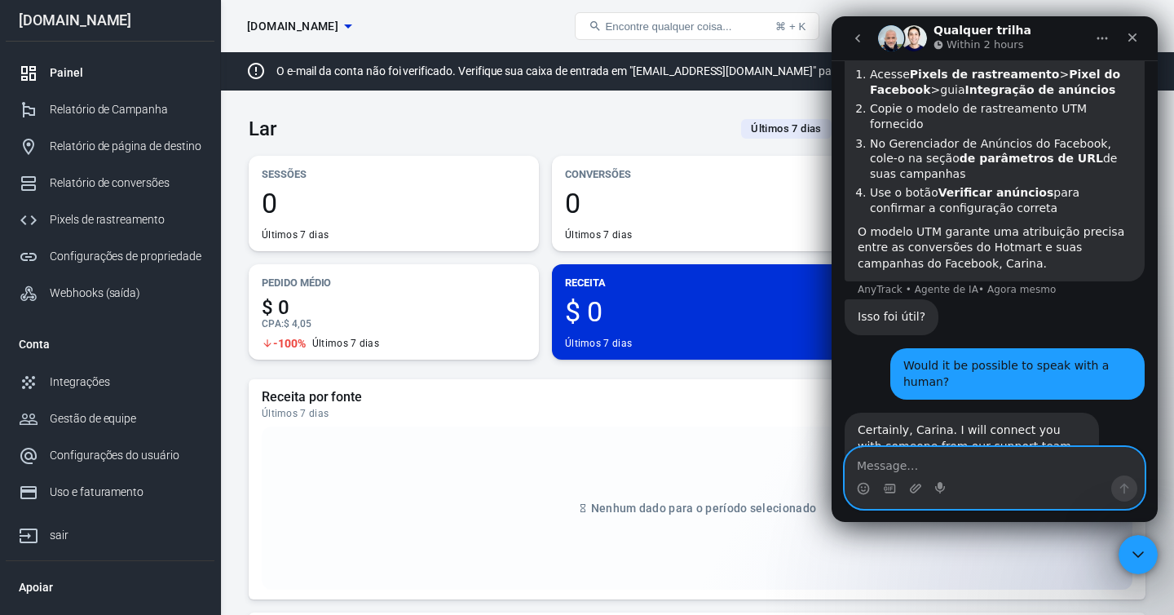
click at [994, 463] on textarea "Message…" at bounding box center [995, 462] width 298 height 28
paste textarea "Hello AnyTrack team, I’ve completed the integration with Hotmart and inserted a…"
type textarea "Hello AnyTrack team, I’ve completed the integration with Hotmart and inserted a…"
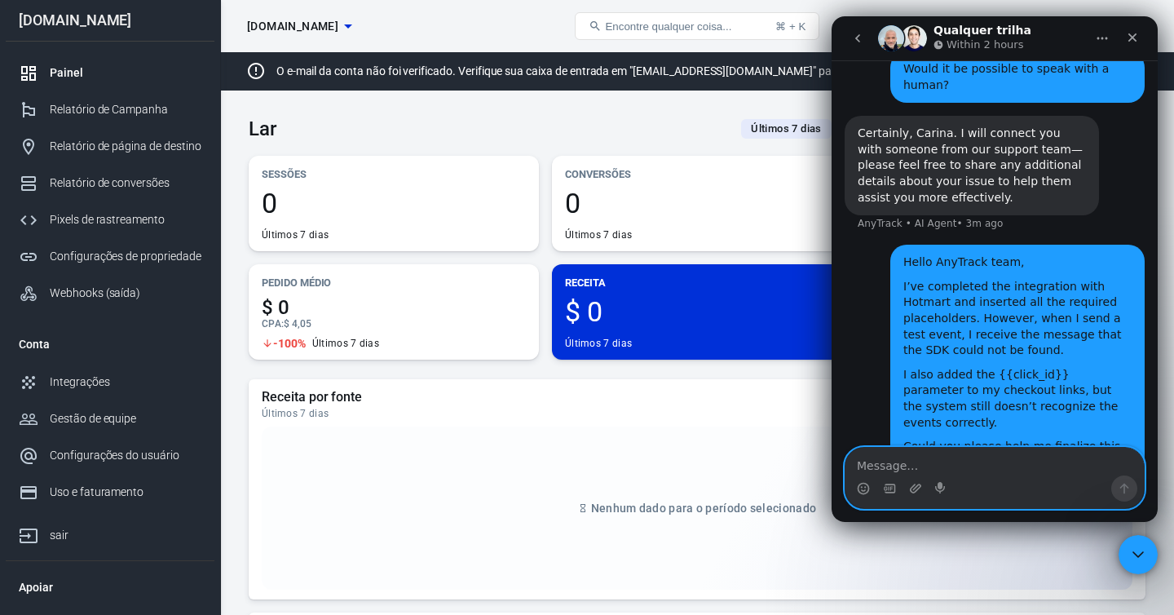
scroll to position [2876, 0]
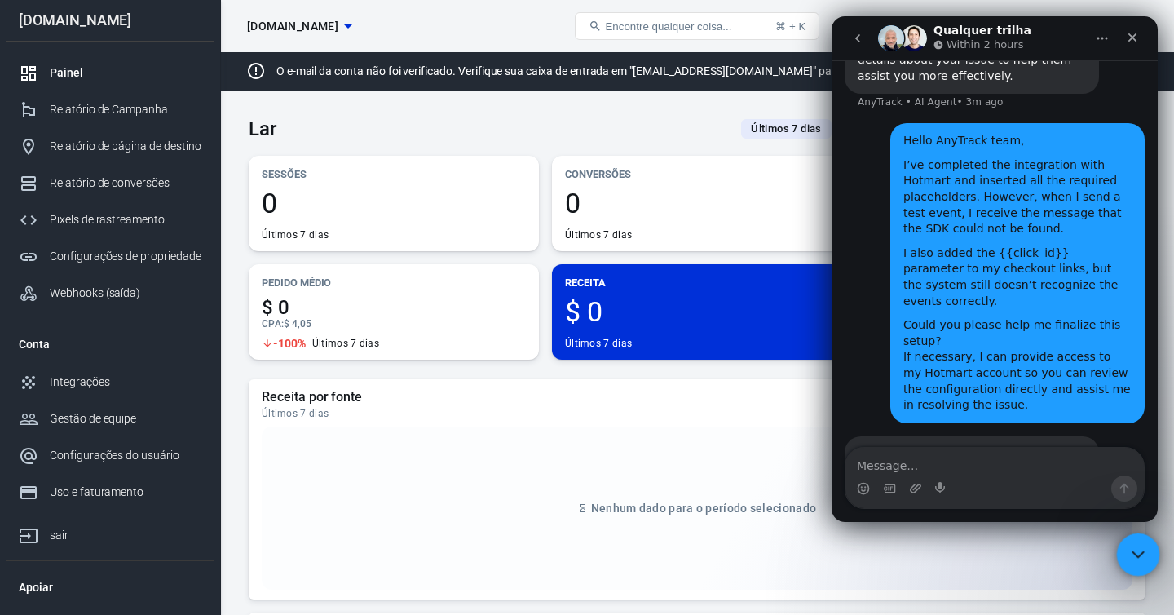
click at [1141, 553] on icon "Fechar o Intercom Messenger" at bounding box center [1136, 552] width 20 height 20
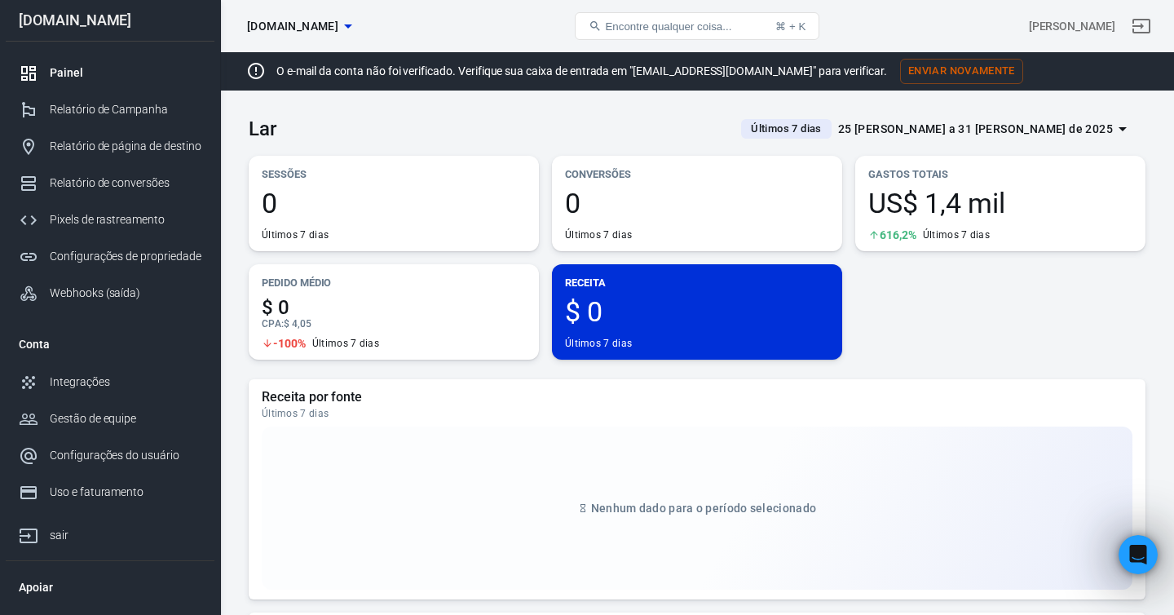
scroll to position [2859, 0]
click at [136, 302] on link "Webhooks (saída)" at bounding box center [110, 293] width 209 height 37
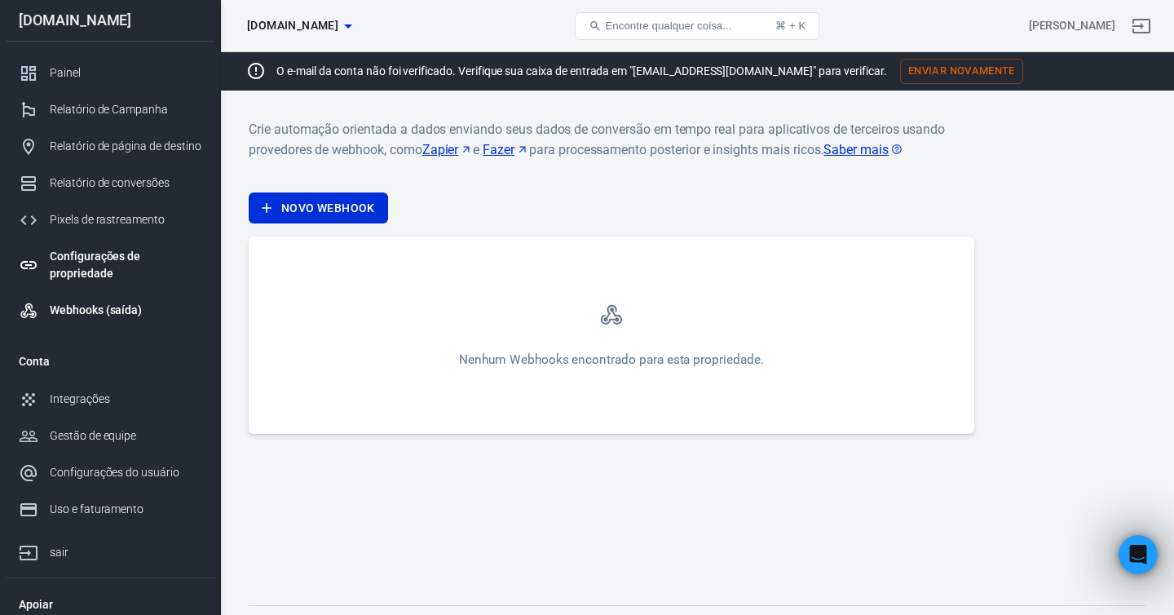
click at [137, 263] on font "Configurações de propriedade" at bounding box center [95, 264] width 91 height 30
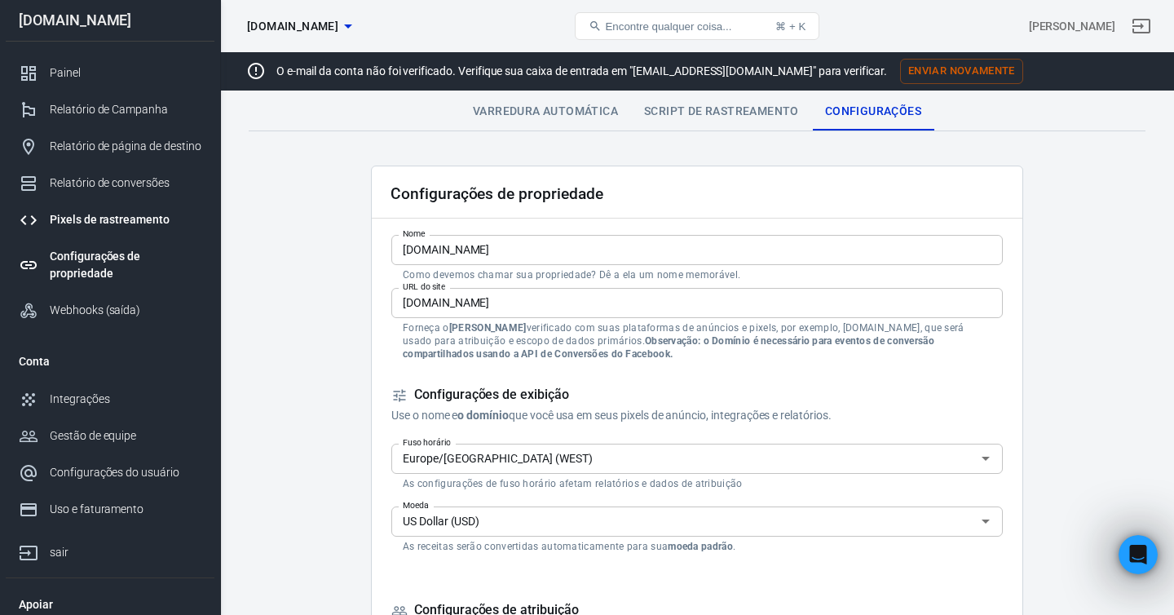
click at [130, 225] on font "Pixels de rastreamento" at bounding box center [110, 219] width 120 height 13
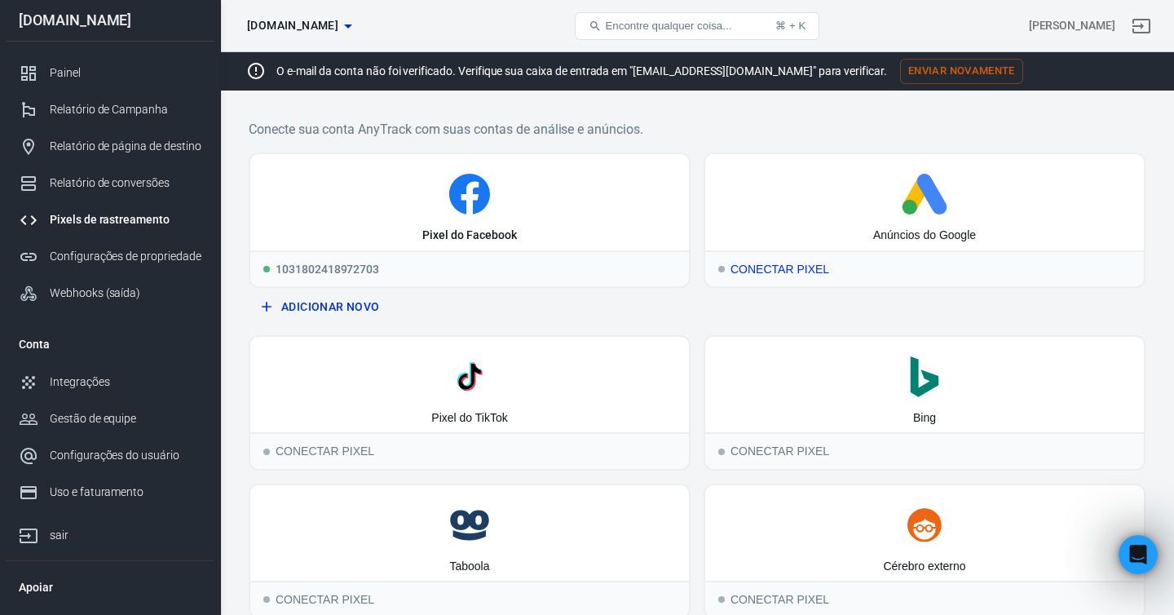
scroll to position [222, 0]
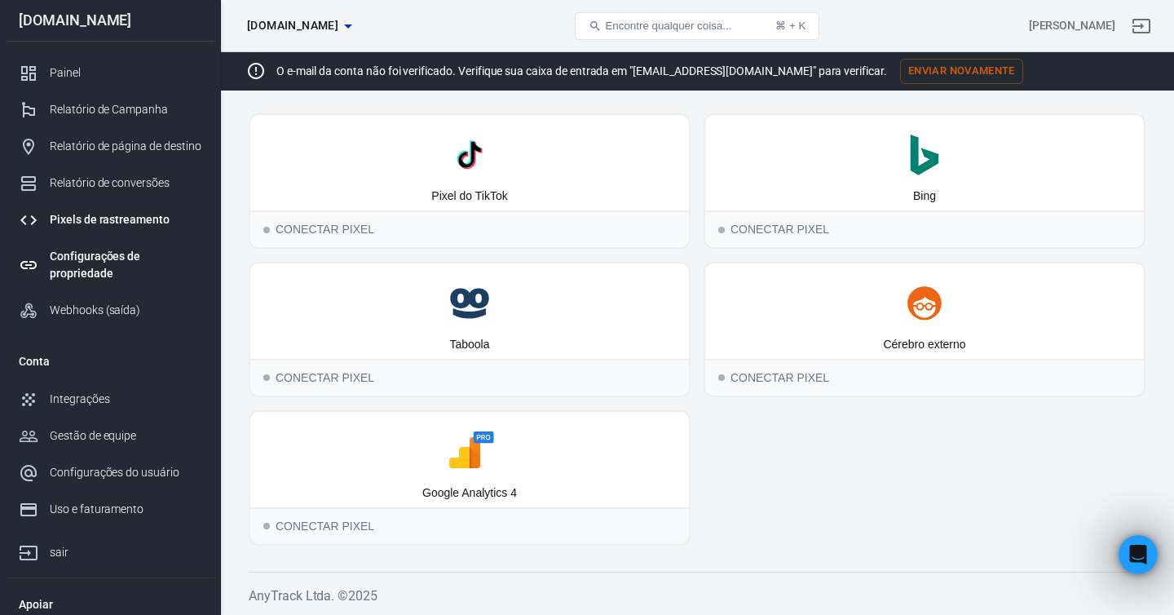
click at [116, 266] on div "Configurações de propriedade" at bounding box center [126, 265] width 152 height 34
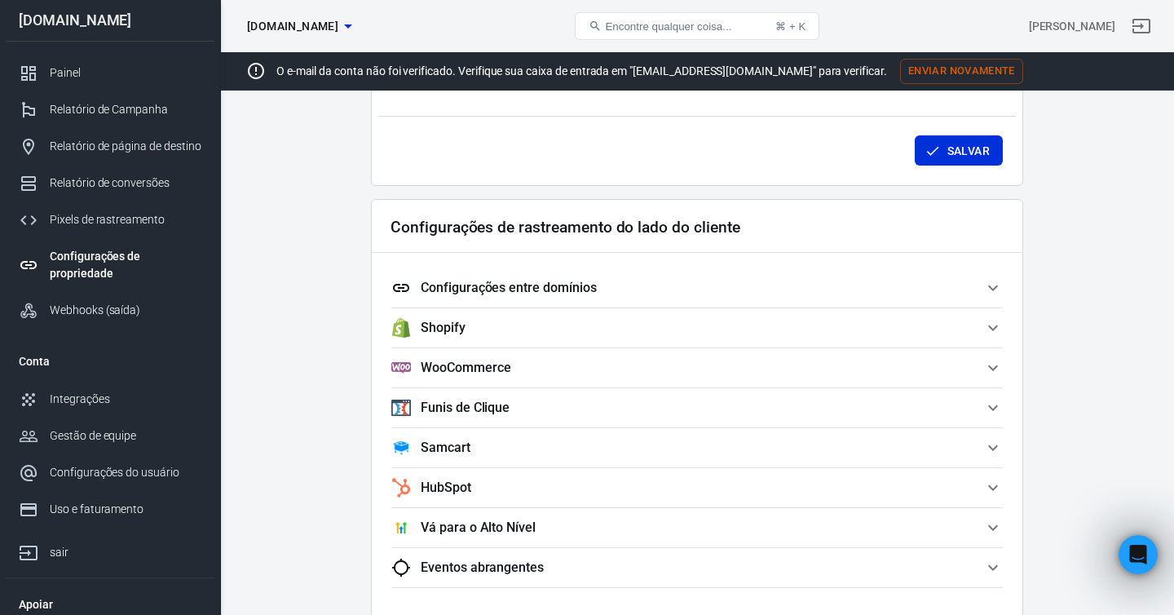
scroll to position [1369, 0]
click at [691, 408] on span "Funis de Clique" at bounding box center [687, 410] width 592 height 20
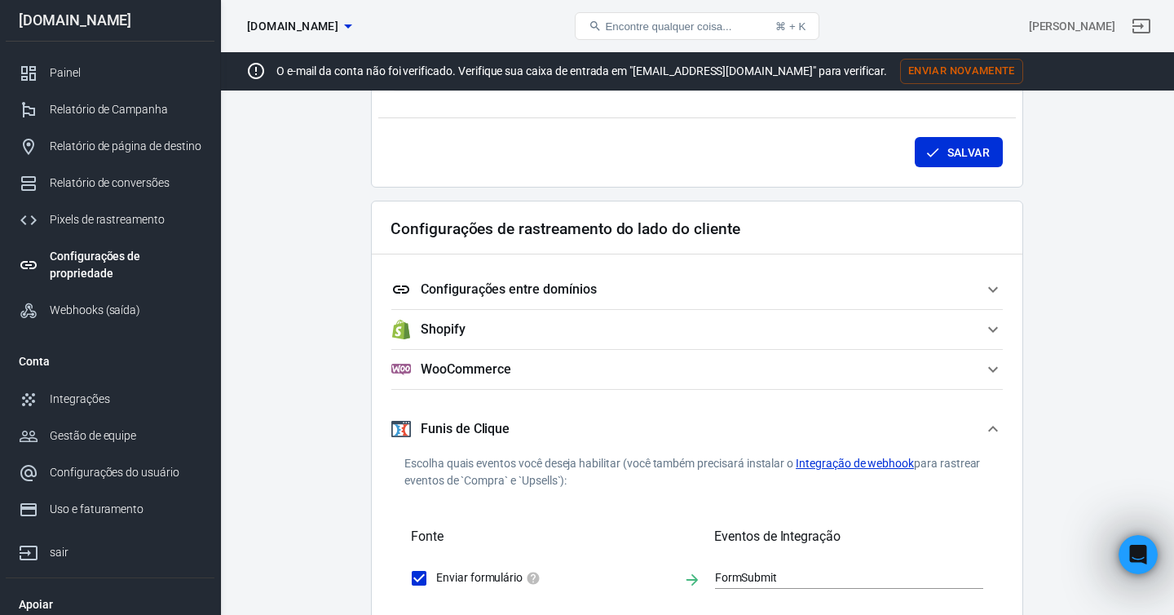
click at [688, 362] on span "WooCommerce" at bounding box center [687, 370] width 592 height 20
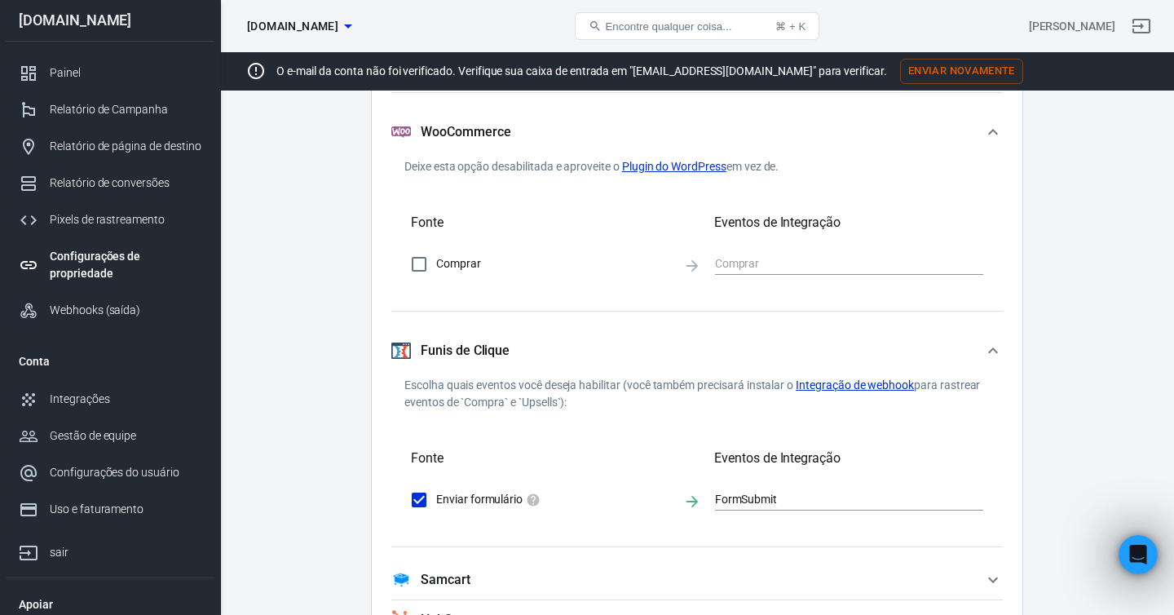
scroll to position [1634, 0]
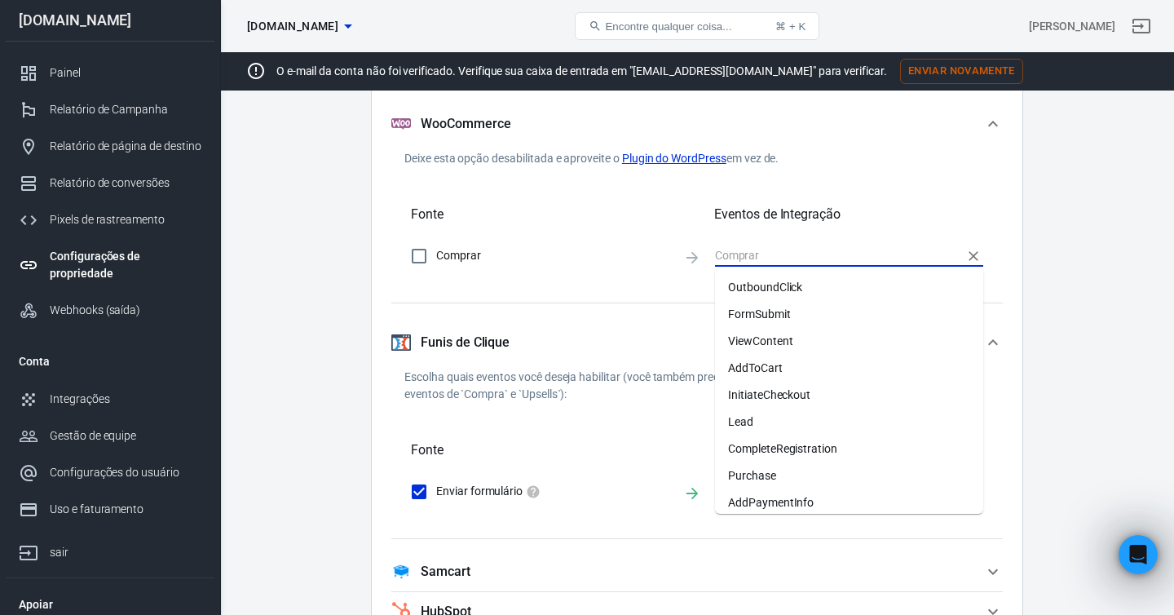
click at [742, 253] on input "text" at bounding box center [837, 255] width 244 height 20
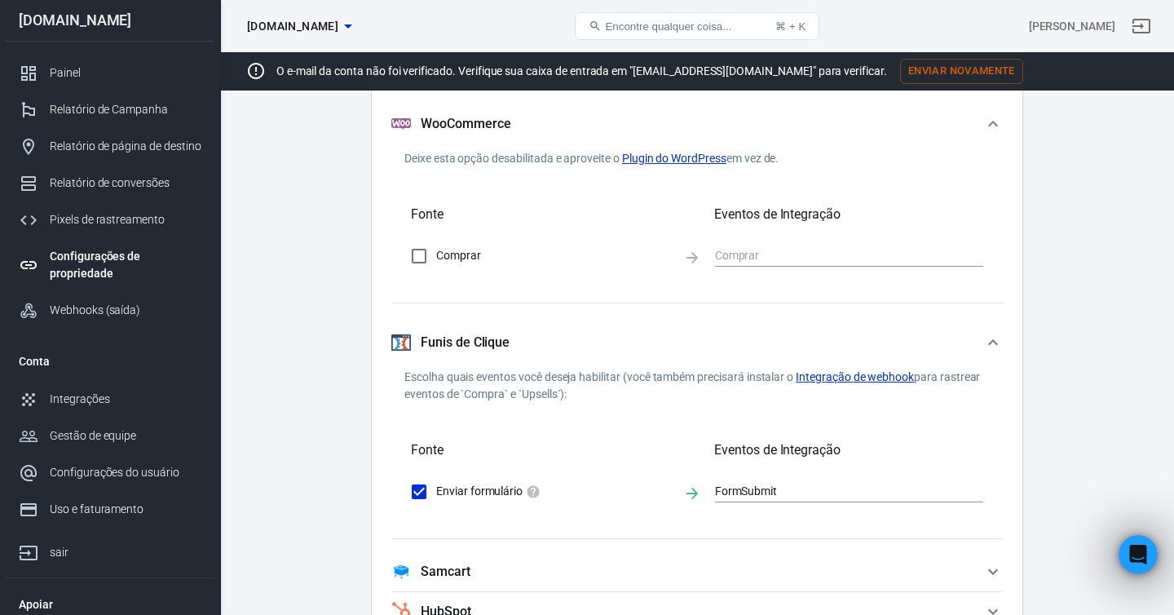
click at [657, 306] on div "Configurações de rastreamento do lado do cliente Configurações entre domínios A…" at bounding box center [697, 368] width 652 height 864
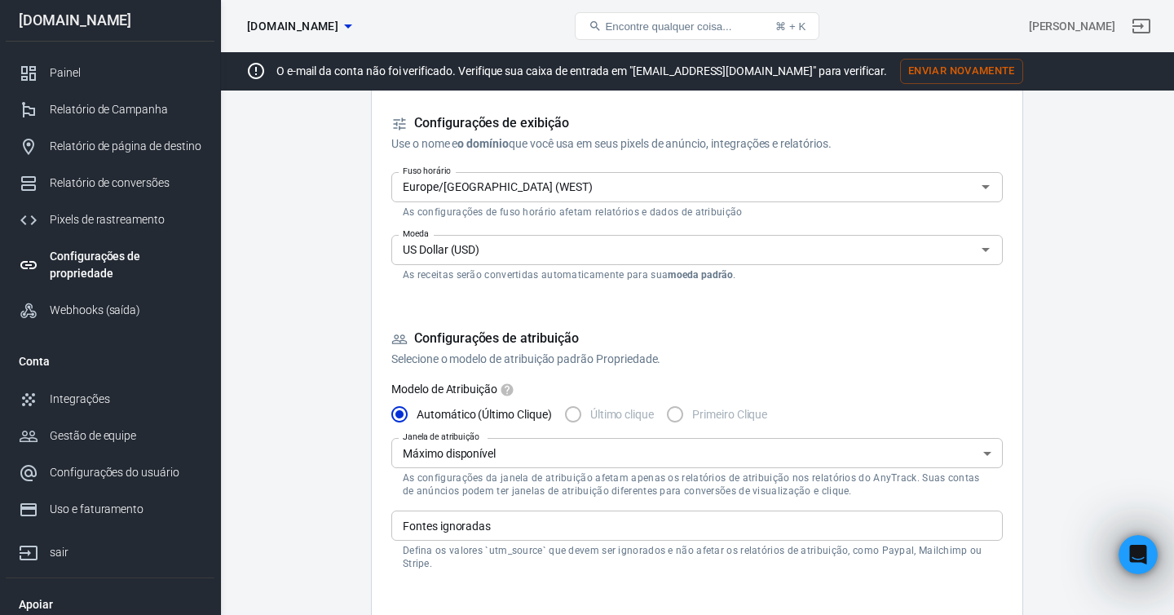
scroll to position [234, 0]
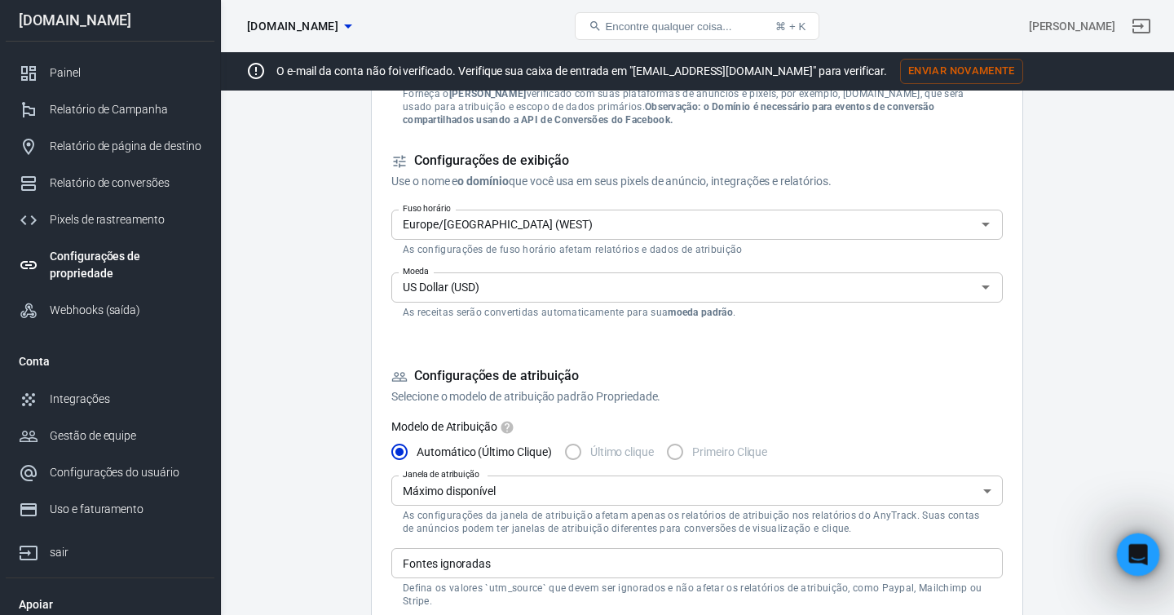
click at [1130, 553] on icon "Open Intercom Messenger" at bounding box center [1136, 552] width 27 height 27
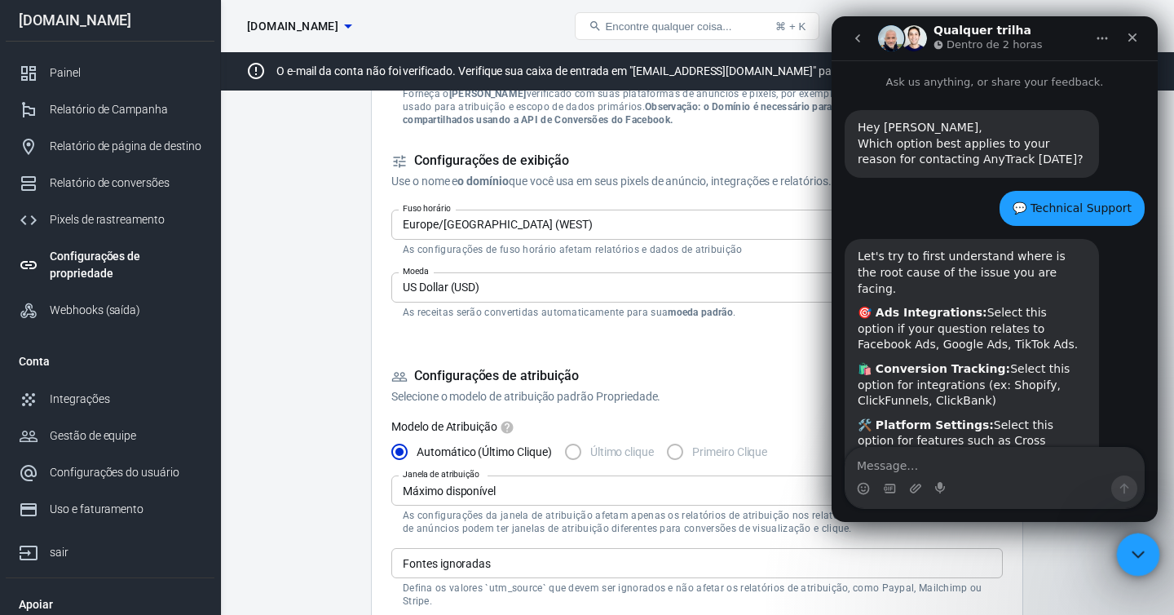
scroll to position [2559, 0]
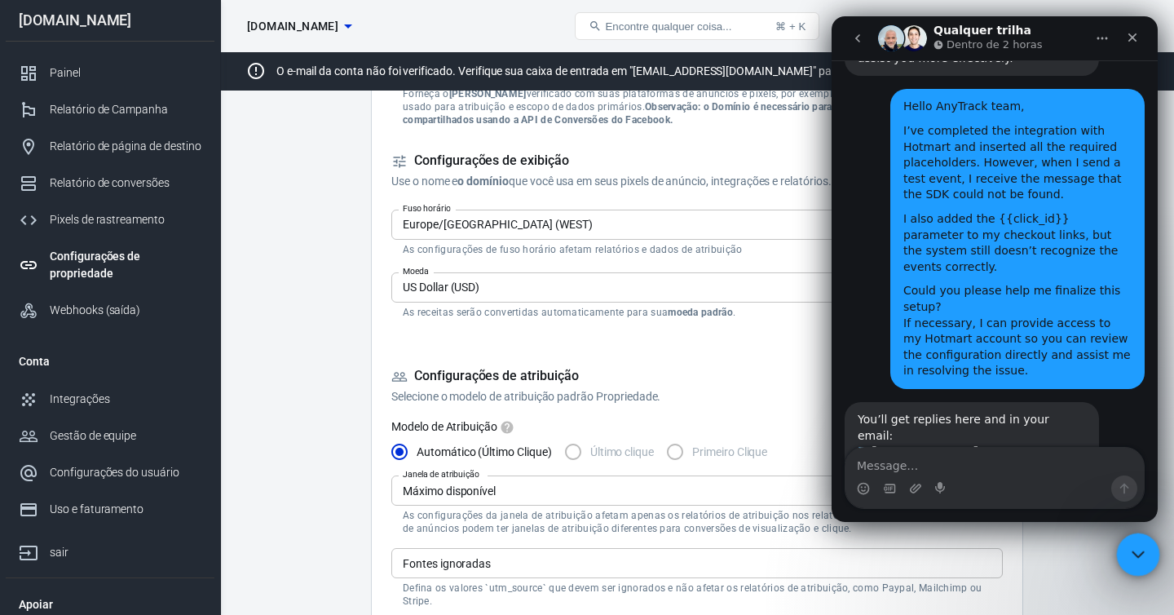
click at [1125, 554] on div "Close Intercom Messenger" at bounding box center [1135, 551] width 39 height 39
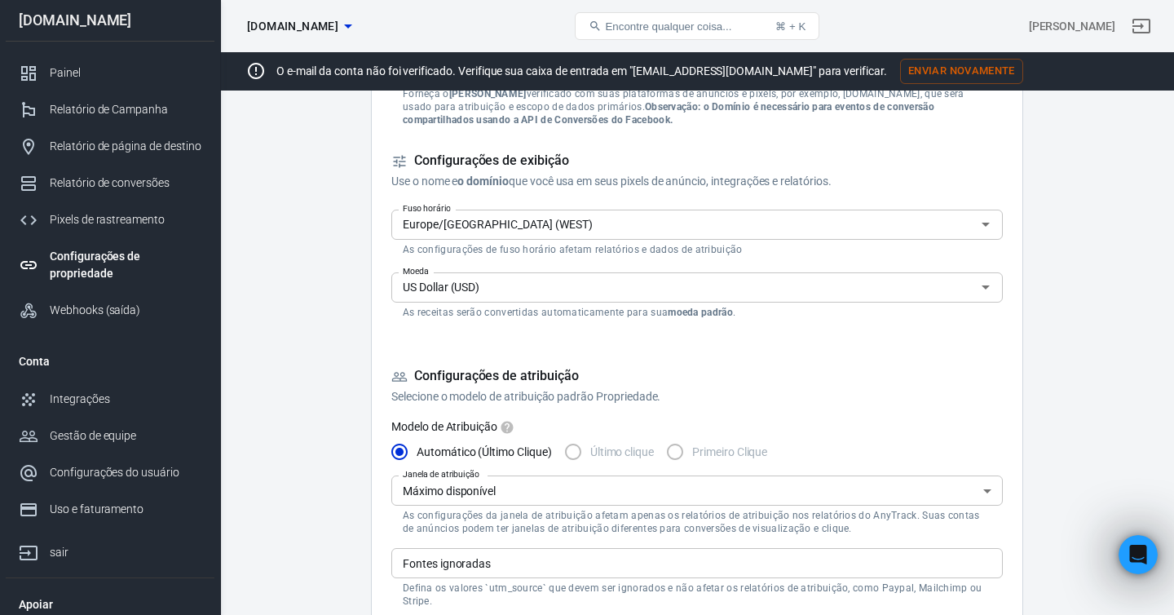
scroll to position [2671, 0]
